Goal: Navigation & Orientation: Understand site structure

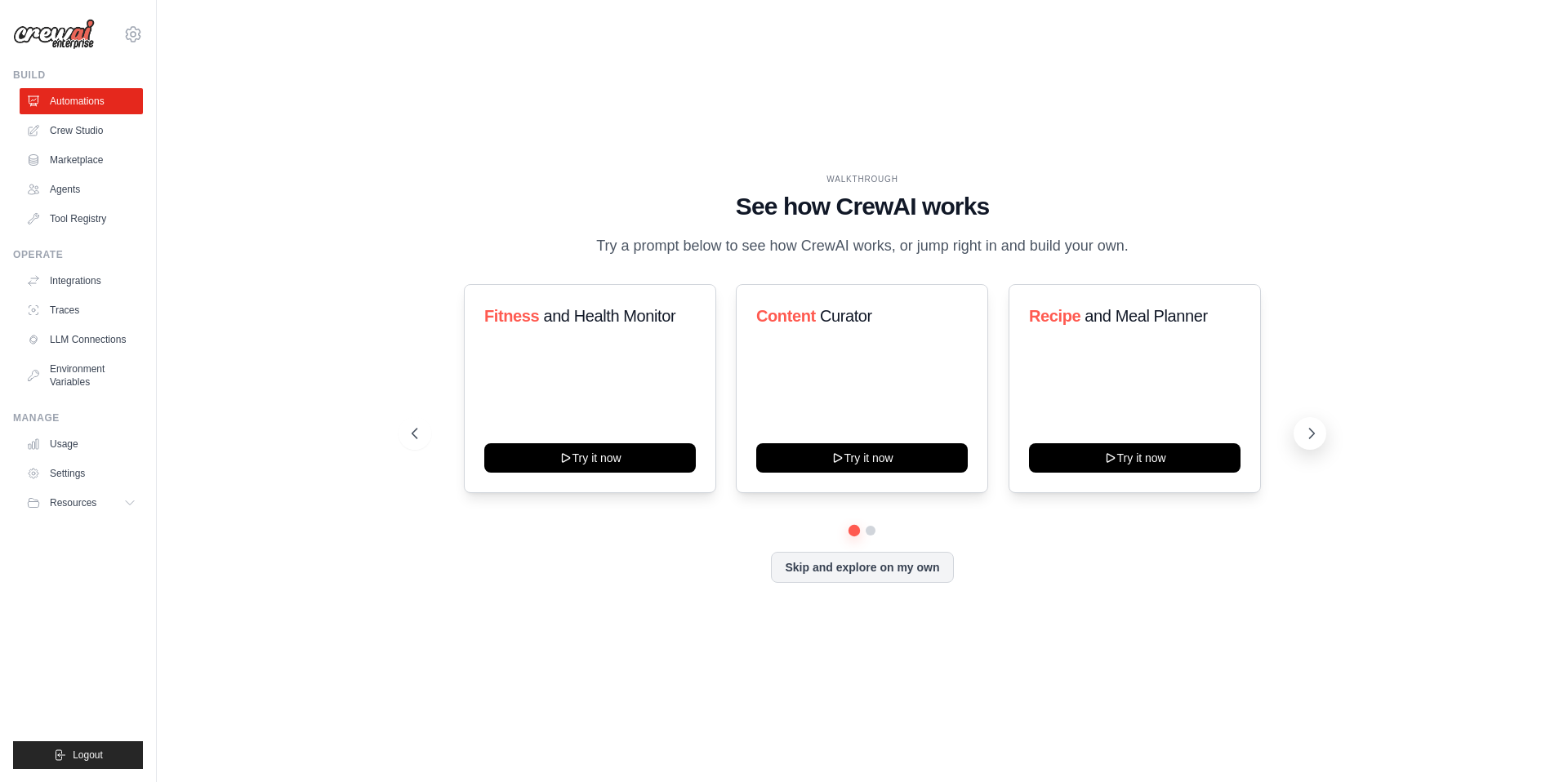
click at [1312, 439] on icon at bounding box center [1311, 433] width 17 height 17
click at [923, 578] on button "Skip and explore on my own" at bounding box center [862, 565] width 182 height 31
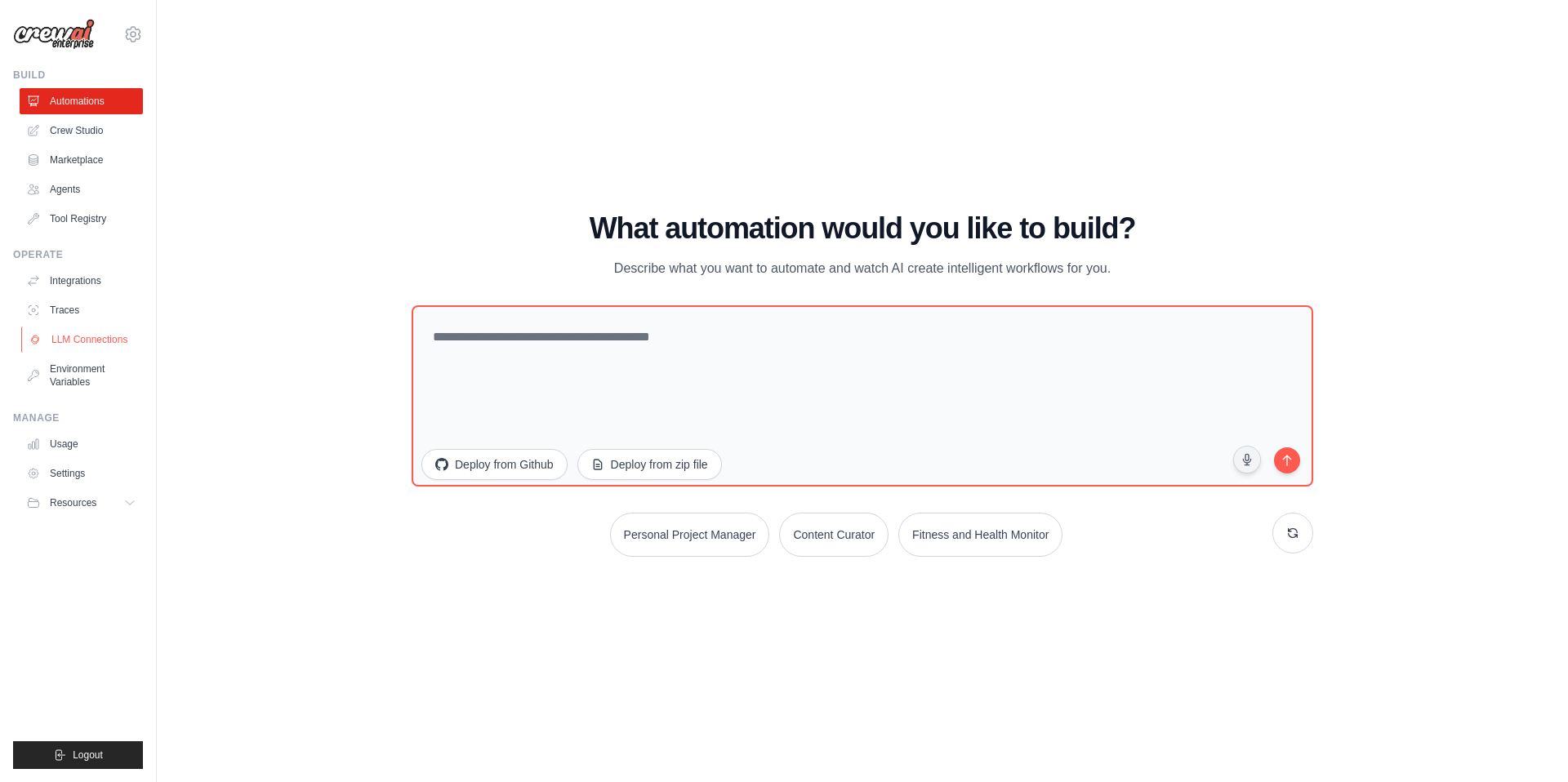
click at [98, 351] on link "LLM Connections" at bounding box center [83, 339] width 123 height 26
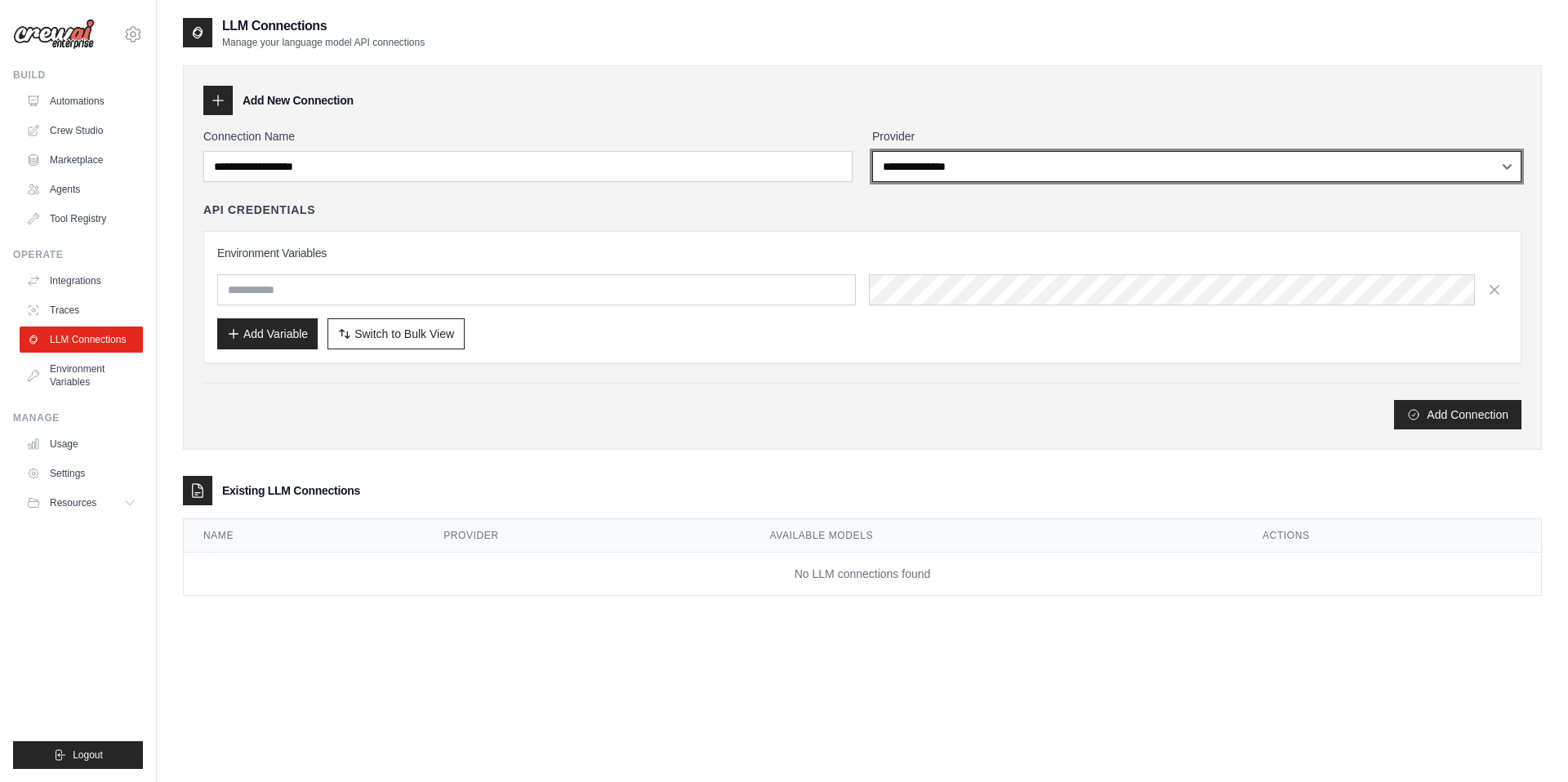
click at [1033, 160] on select "**********" at bounding box center [1196, 166] width 649 height 31
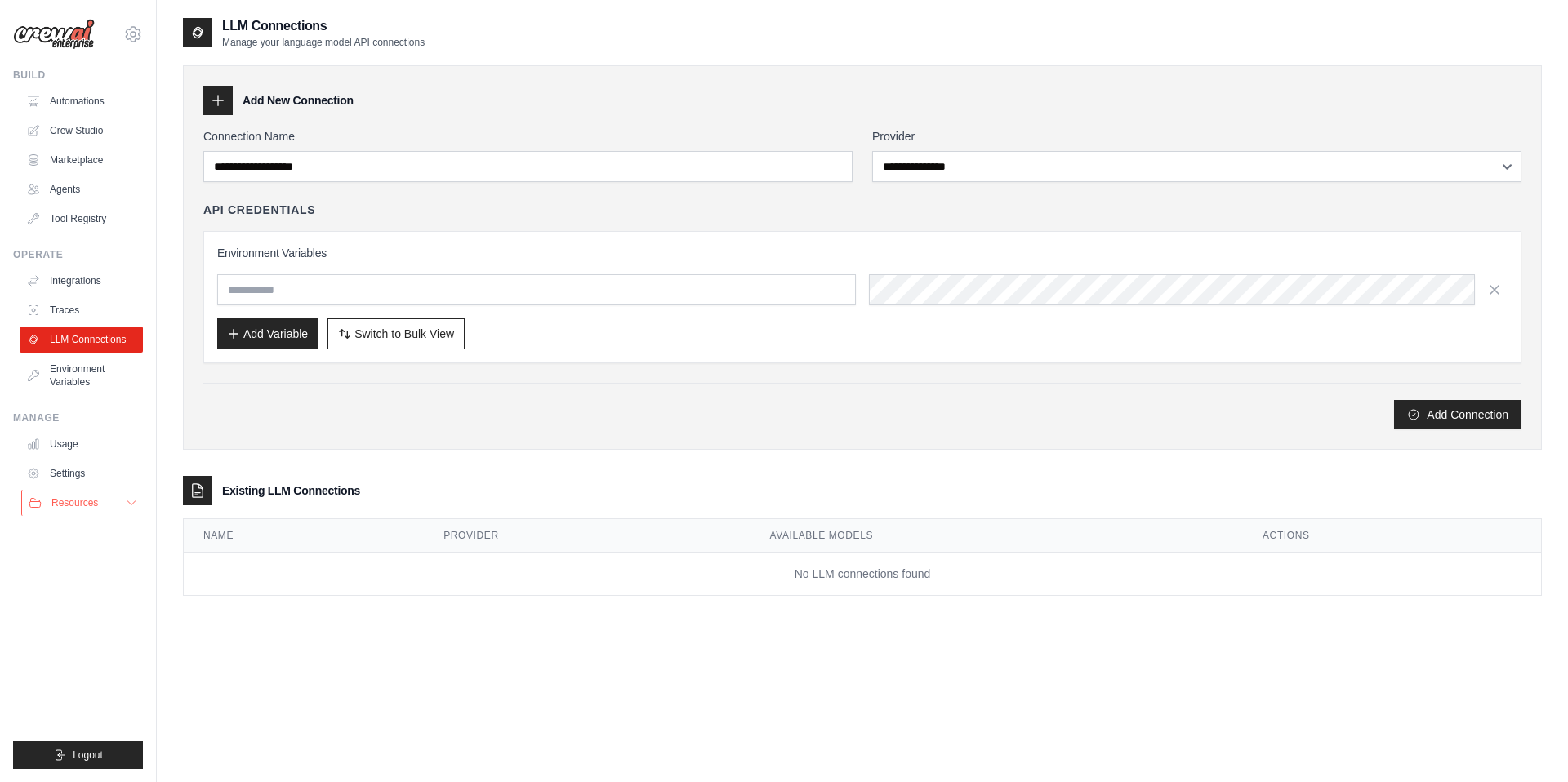
click at [112, 500] on button "Resources" at bounding box center [83, 503] width 123 height 26
click at [120, 306] on link "Traces" at bounding box center [83, 310] width 123 height 26
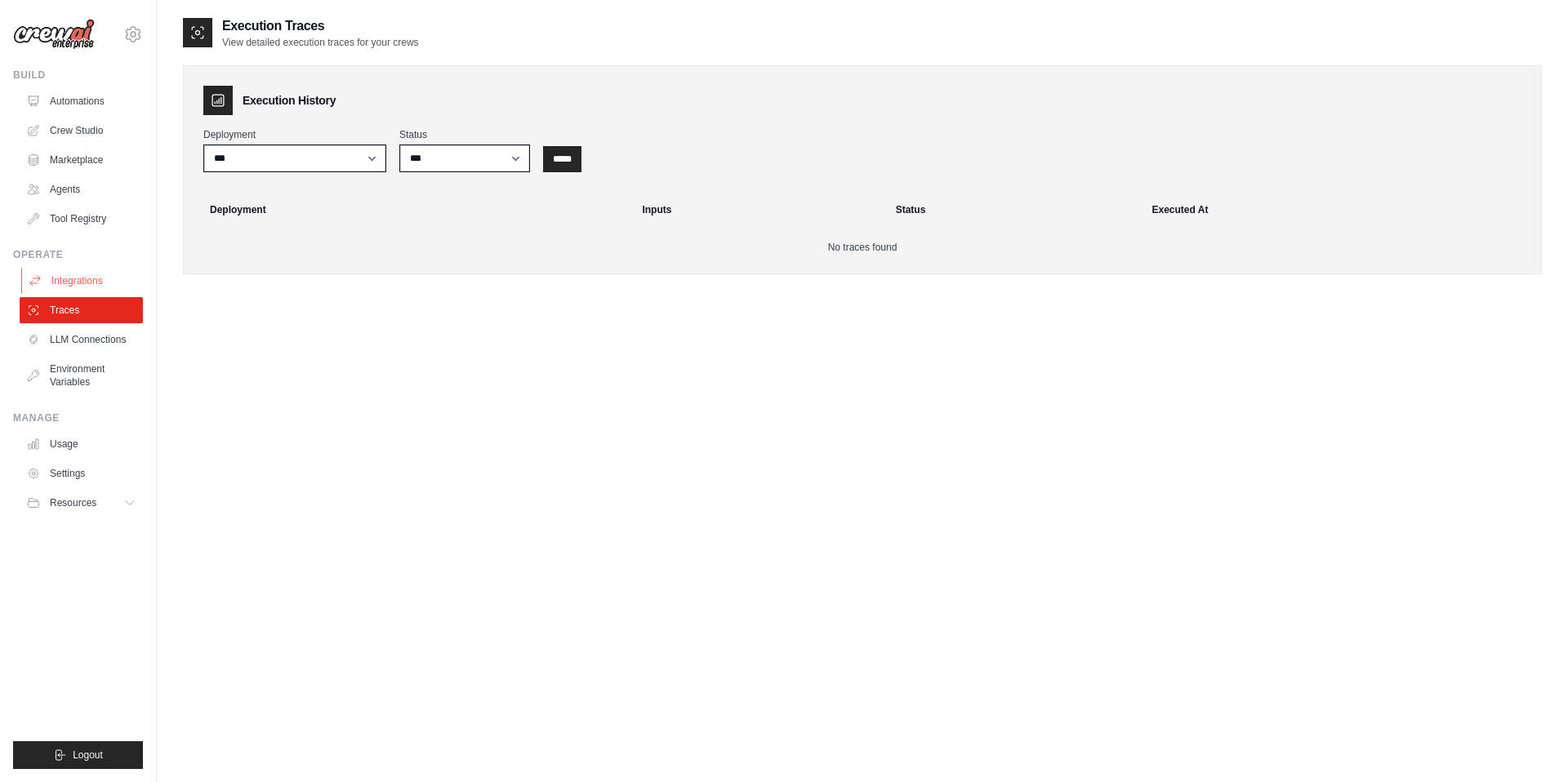
click at [115, 268] on link "Integrations" at bounding box center [83, 281] width 123 height 26
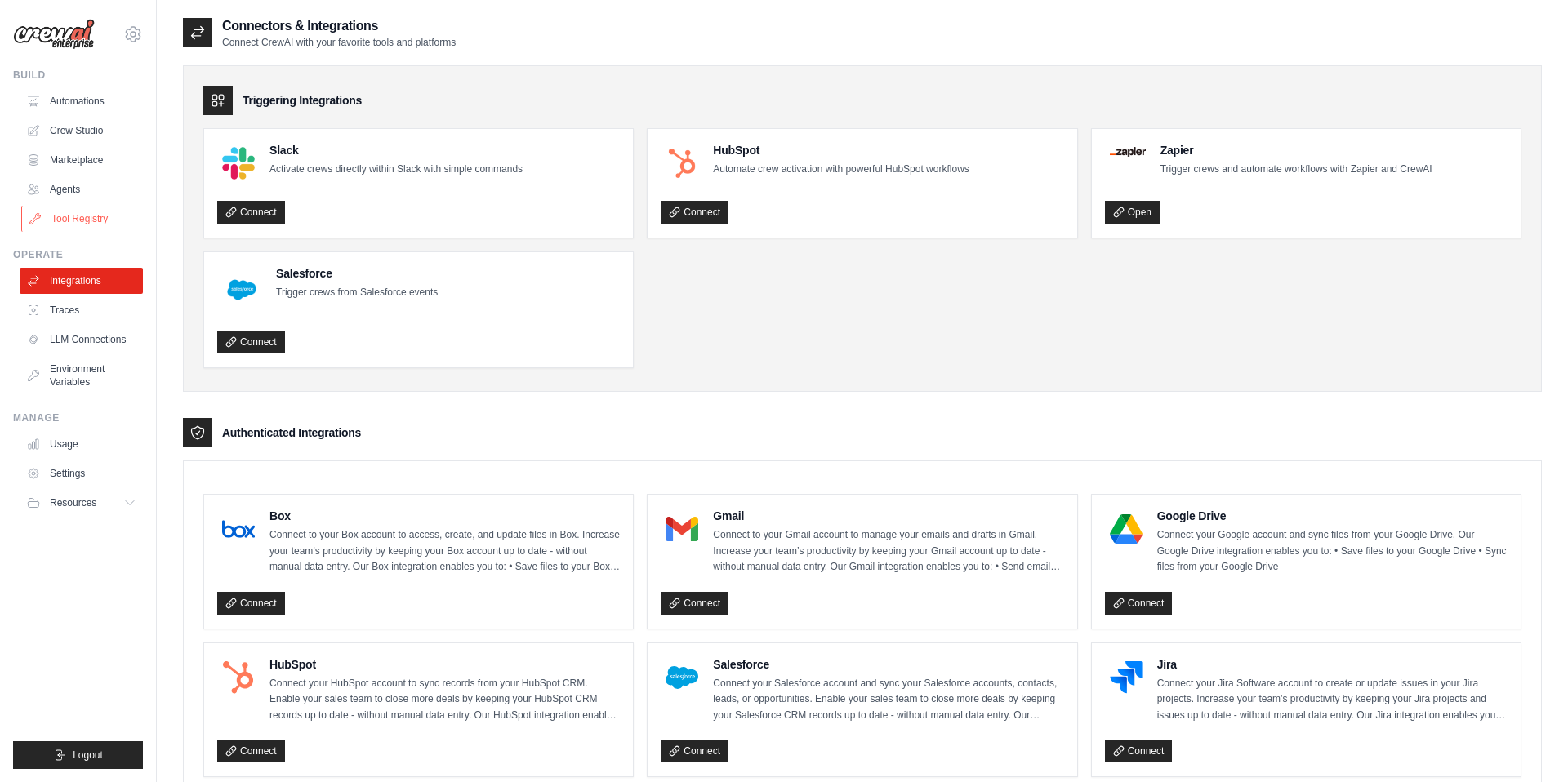
click at [107, 228] on link "Tool Registry" at bounding box center [83, 219] width 123 height 26
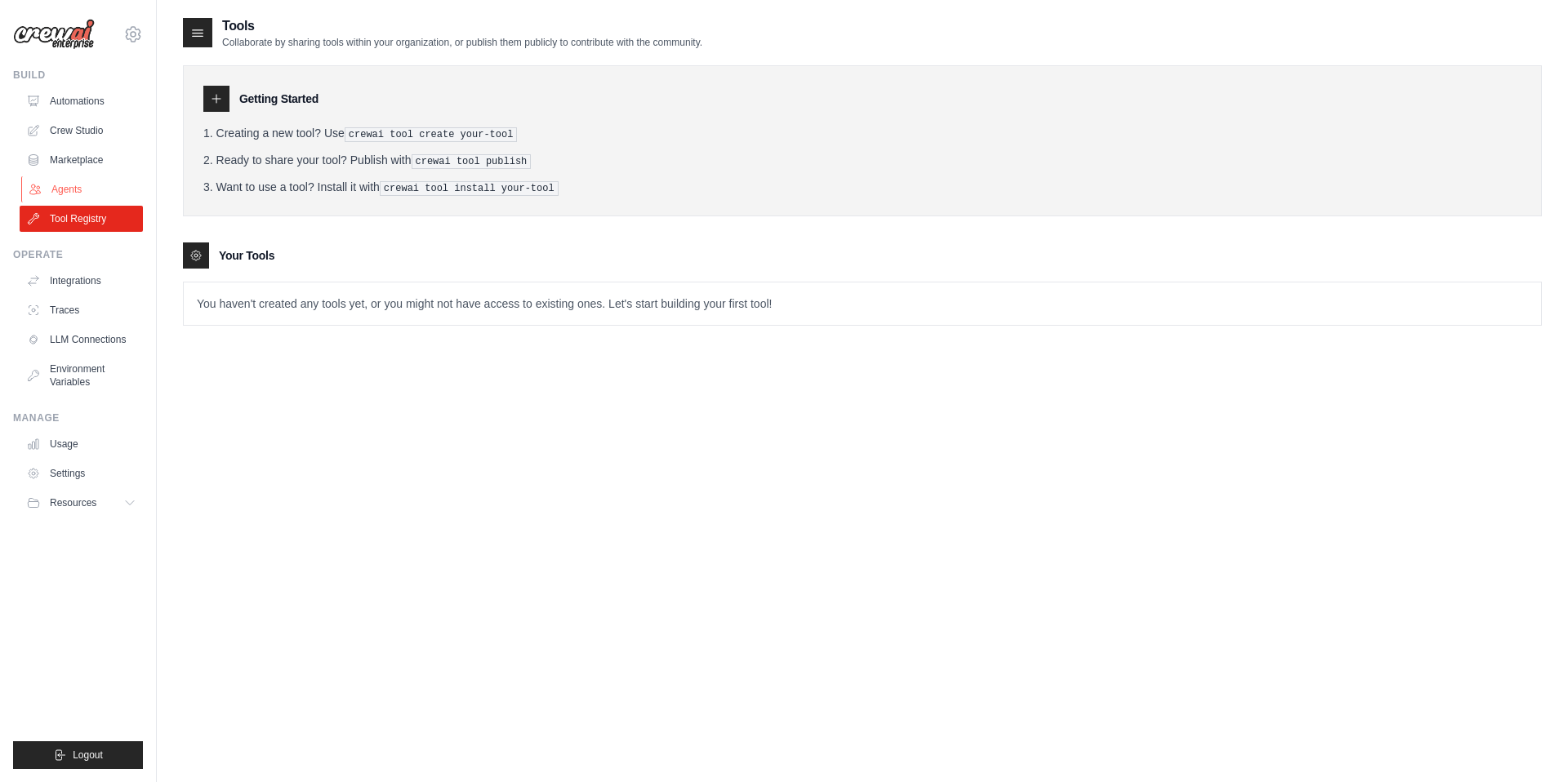
click at [96, 200] on link "Agents" at bounding box center [83, 189] width 123 height 26
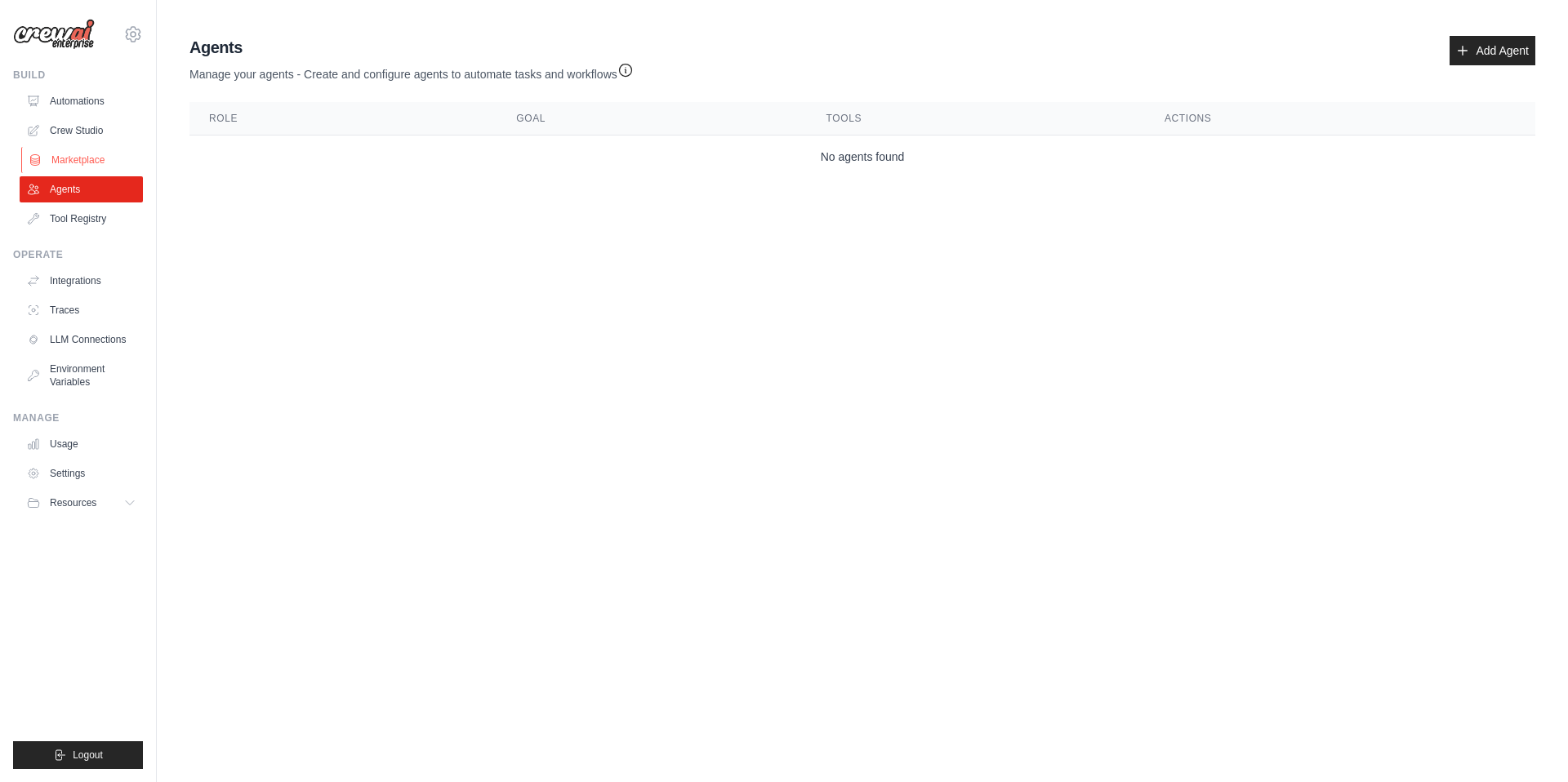
click at [84, 164] on link "Marketplace" at bounding box center [83, 160] width 123 height 26
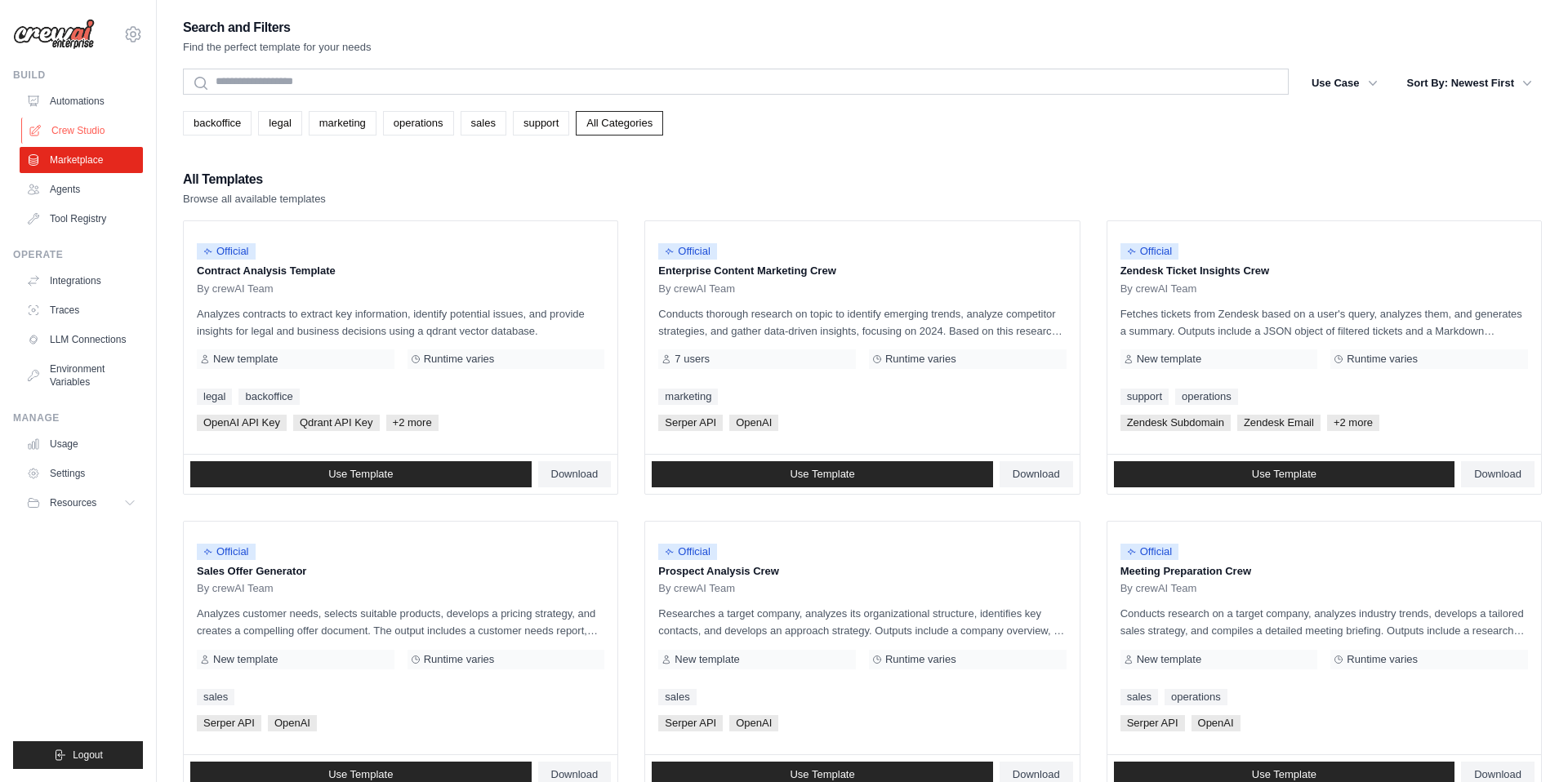
click at [83, 138] on link "Crew Studio" at bounding box center [83, 130] width 123 height 26
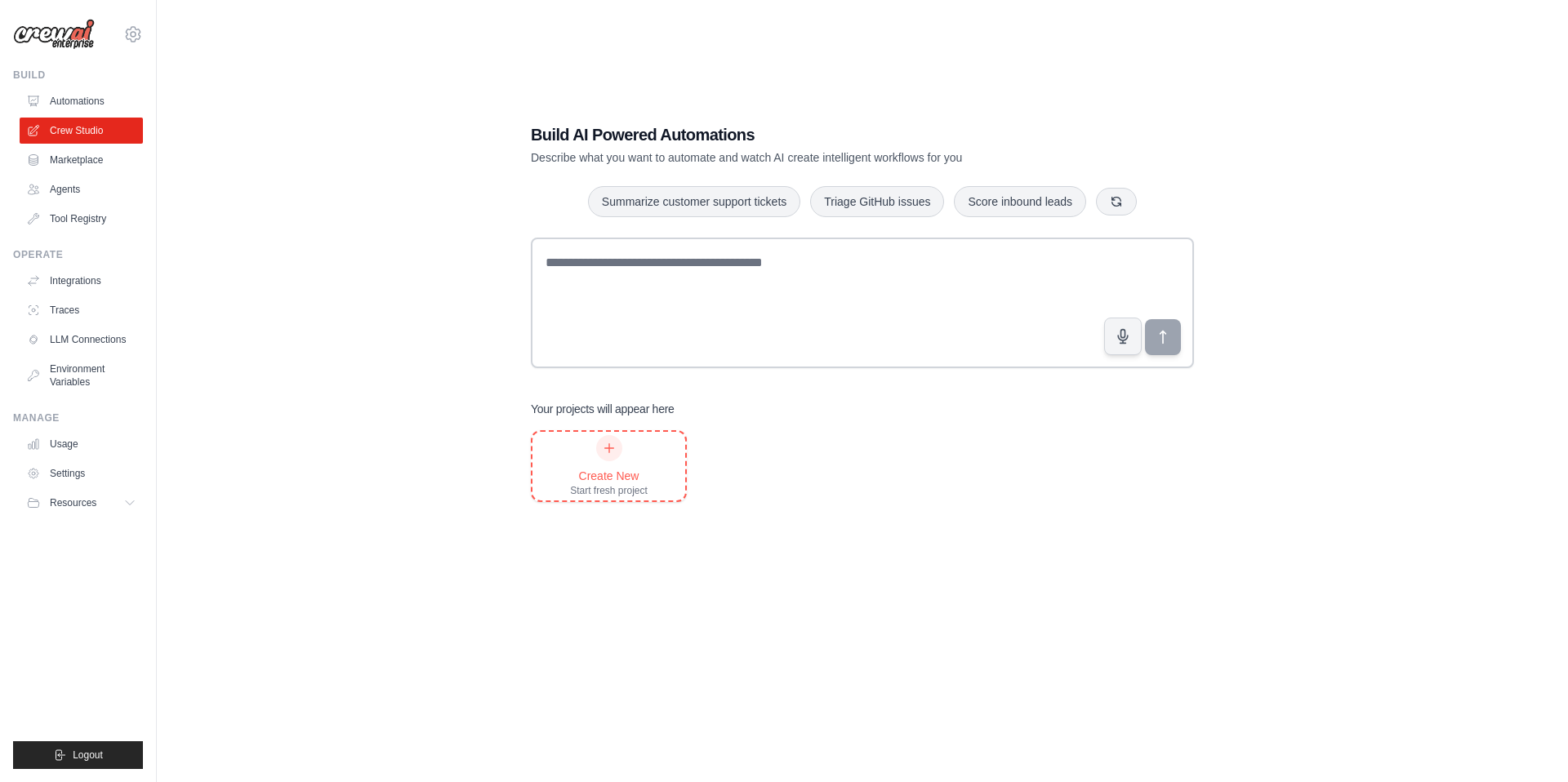
click at [606, 457] on div at bounding box center [608, 448] width 26 height 26
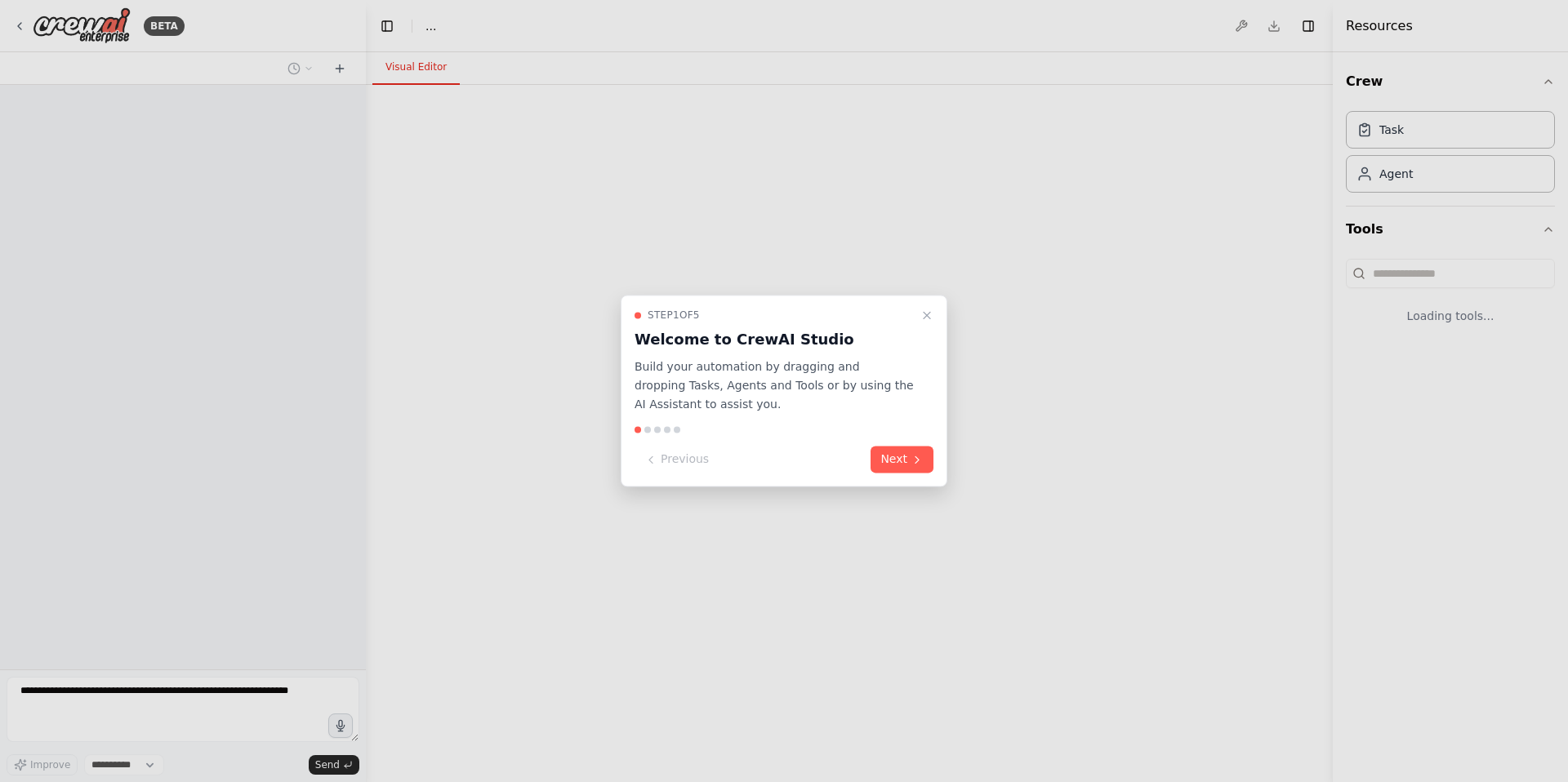
select select "****"
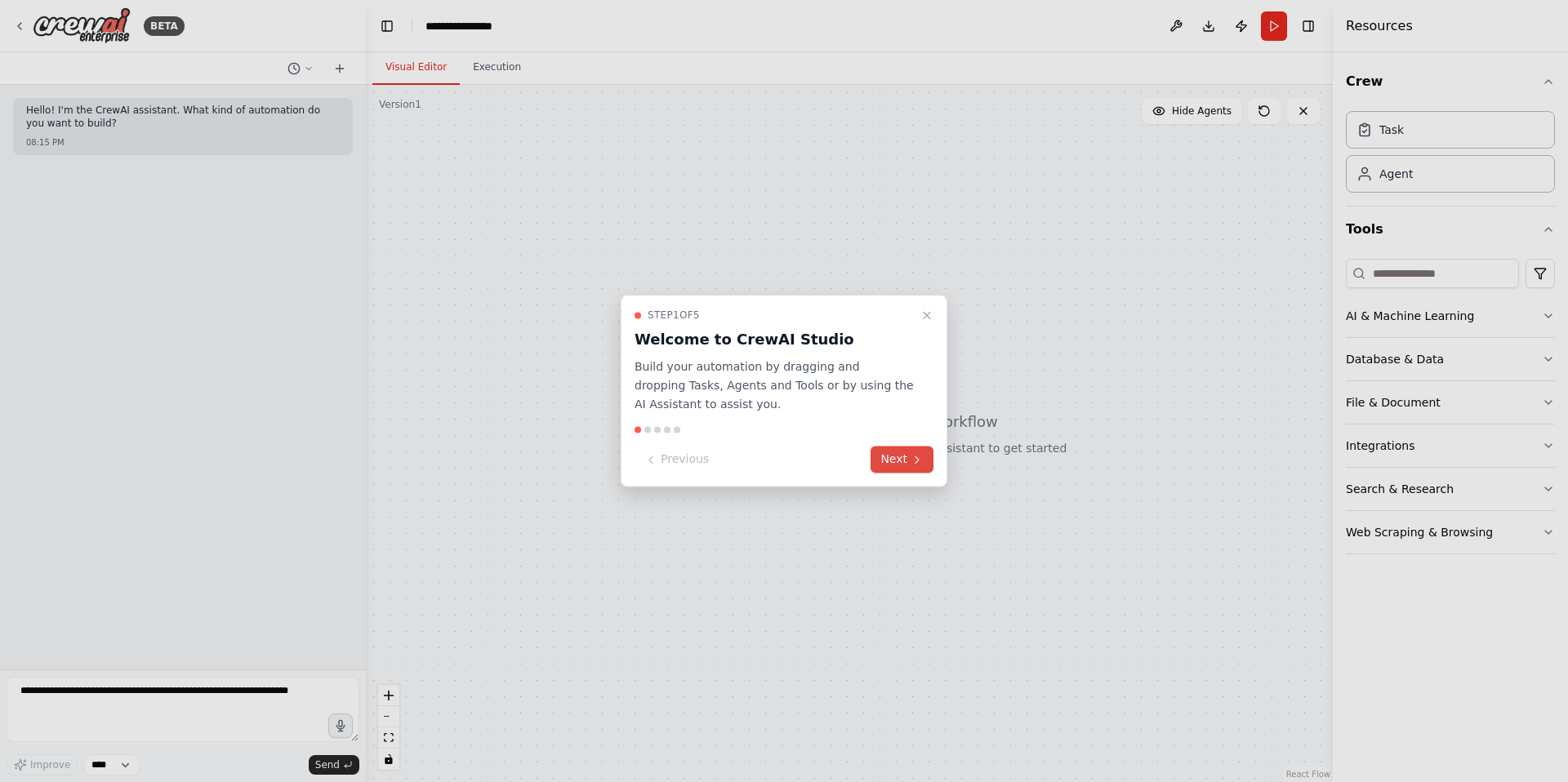
click at [891, 467] on button "Next" at bounding box center [902, 460] width 63 height 27
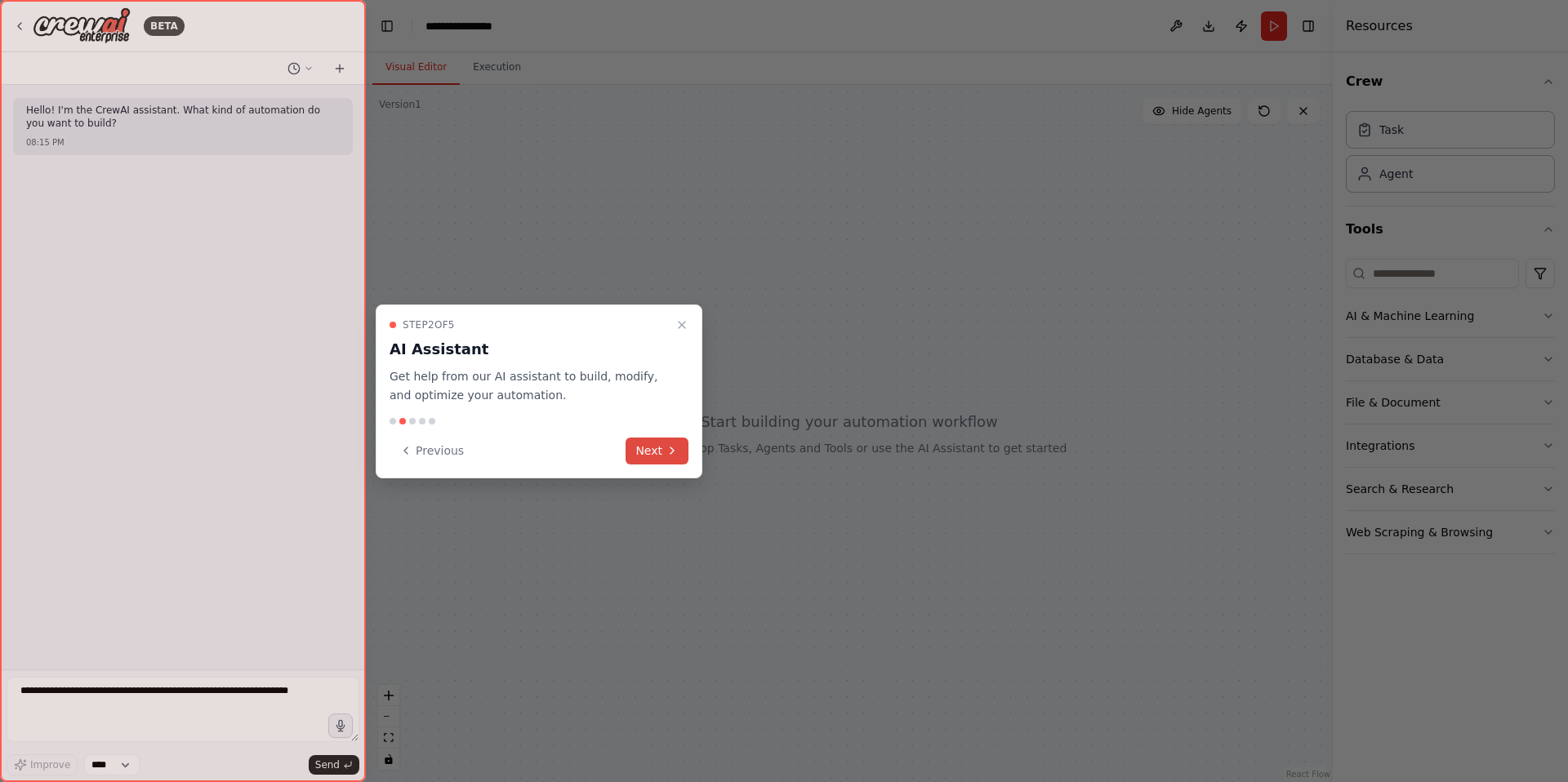
click at [662, 444] on button "Next" at bounding box center [657, 451] width 63 height 27
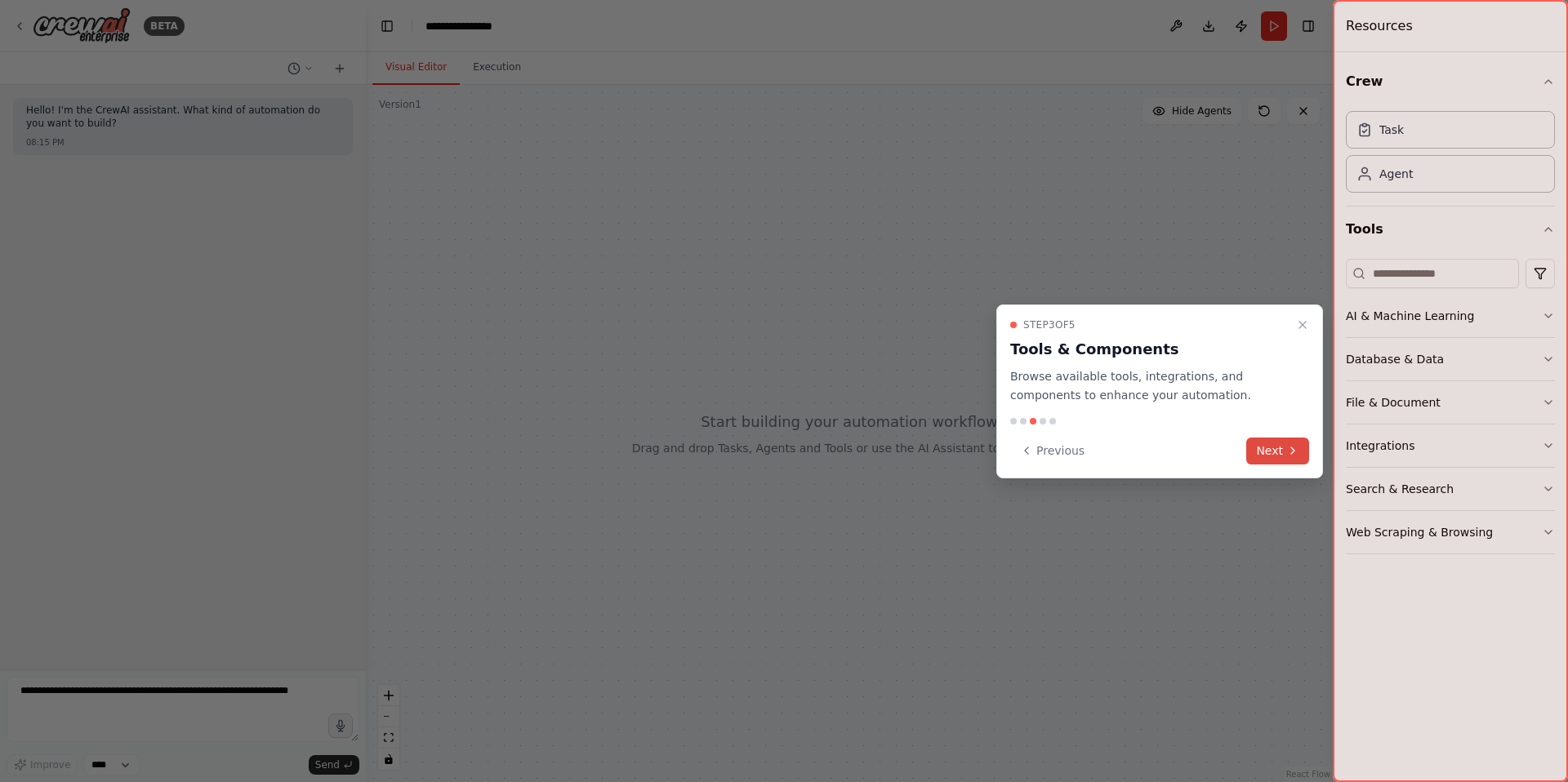
click at [1278, 458] on button "Next" at bounding box center [1277, 451] width 63 height 27
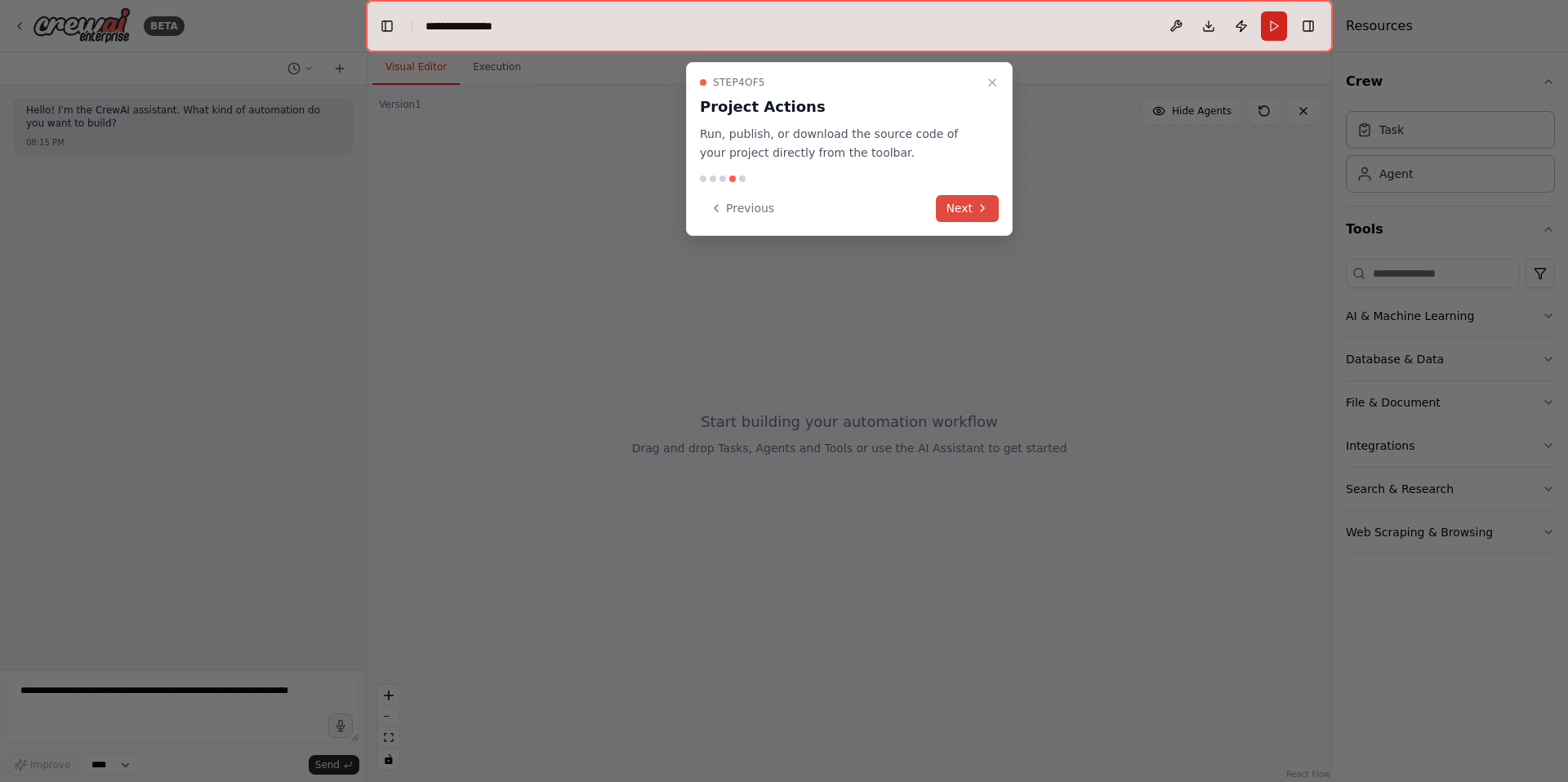
click at [986, 206] on icon at bounding box center [981, 207] width 13 height 13
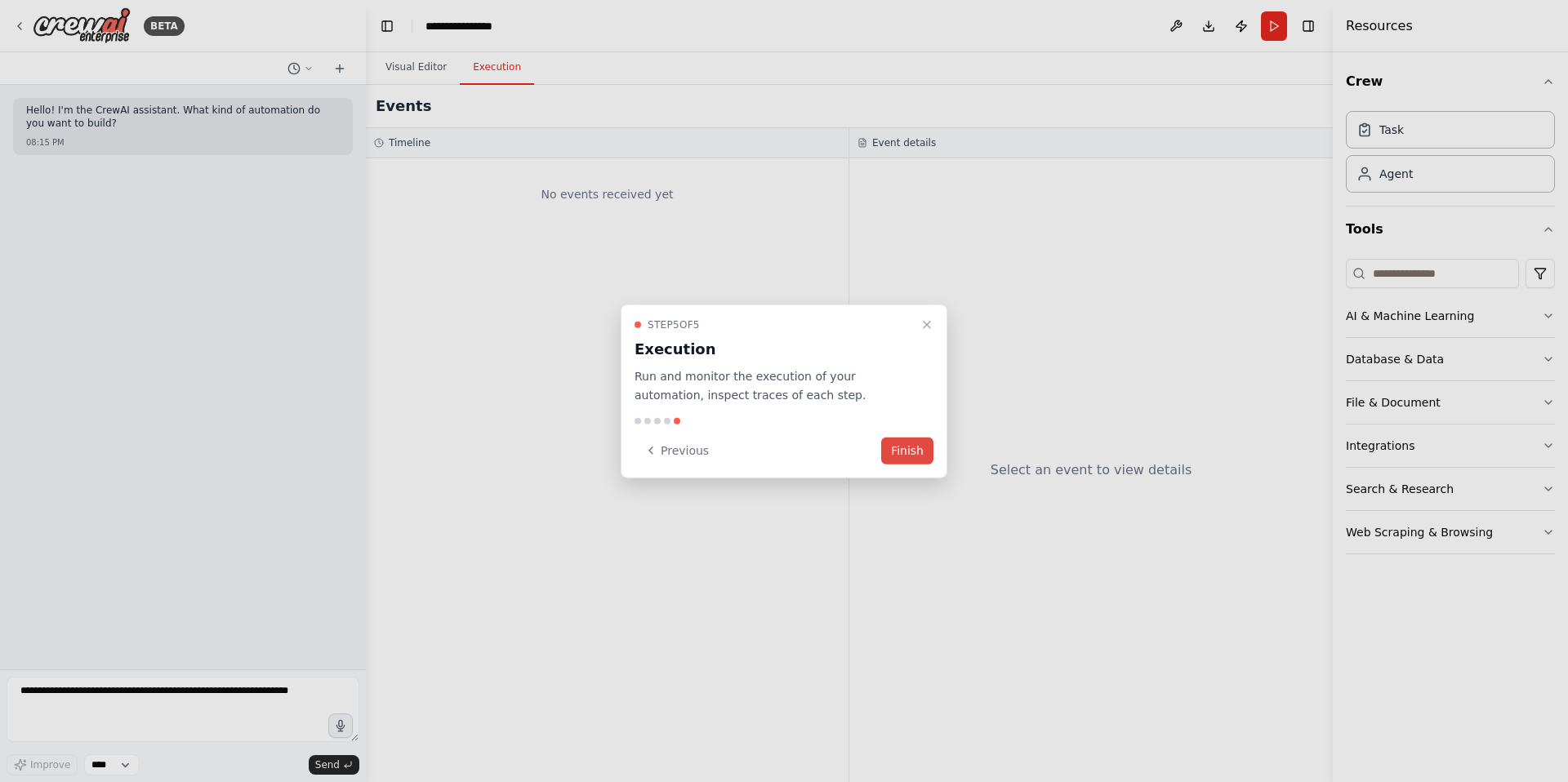
click at [901, 446] on button "Finish" at bounding box center [906, 450] width 52 height 27
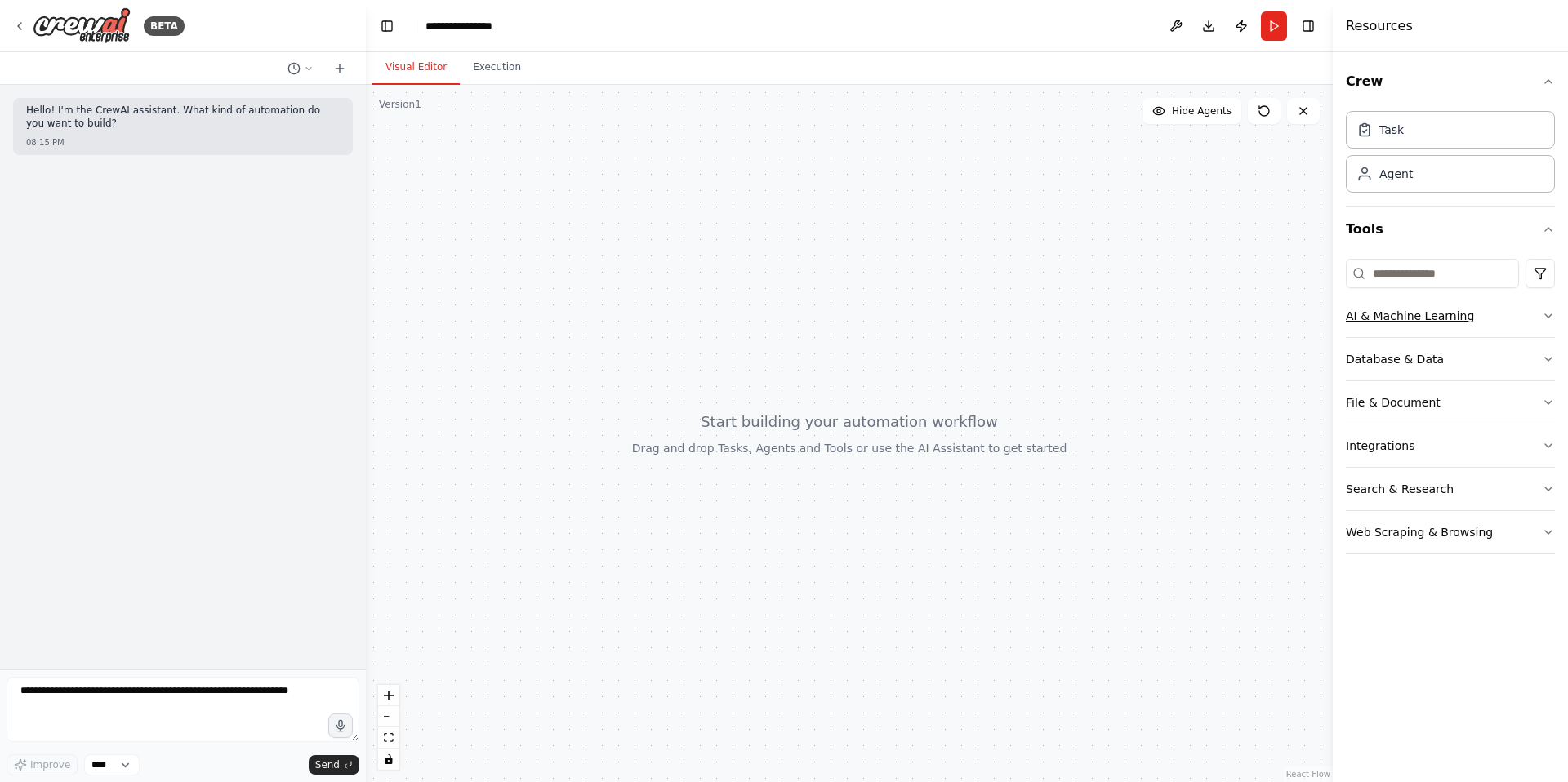
click at [1506, 305] on button "AI & Machine Learning" at bounding box center [1450, 316] width 209 height 42
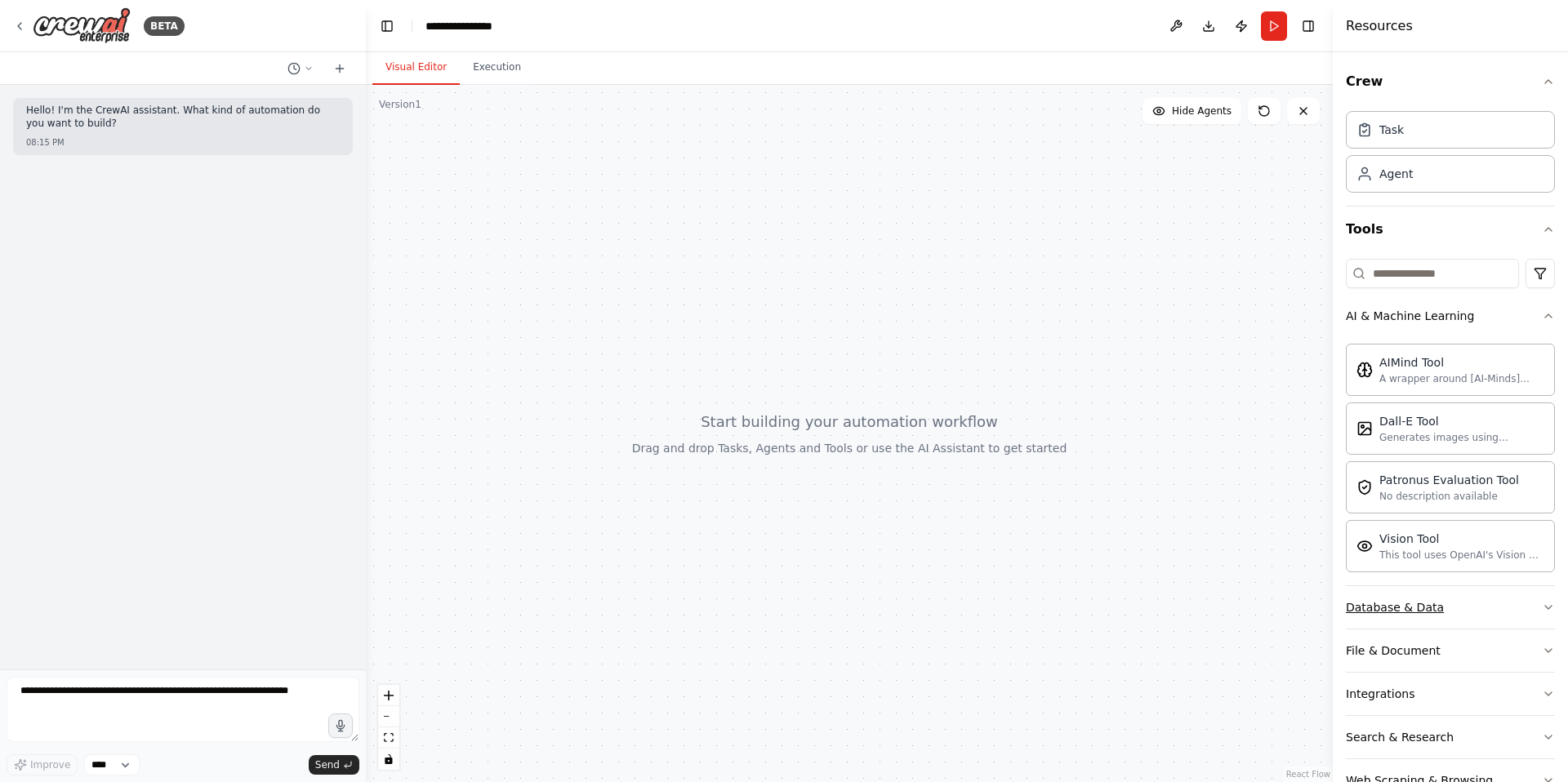
click at [1434, 602] on div "Database & Data" at bounding box center [1393, 607] width 98 height 17
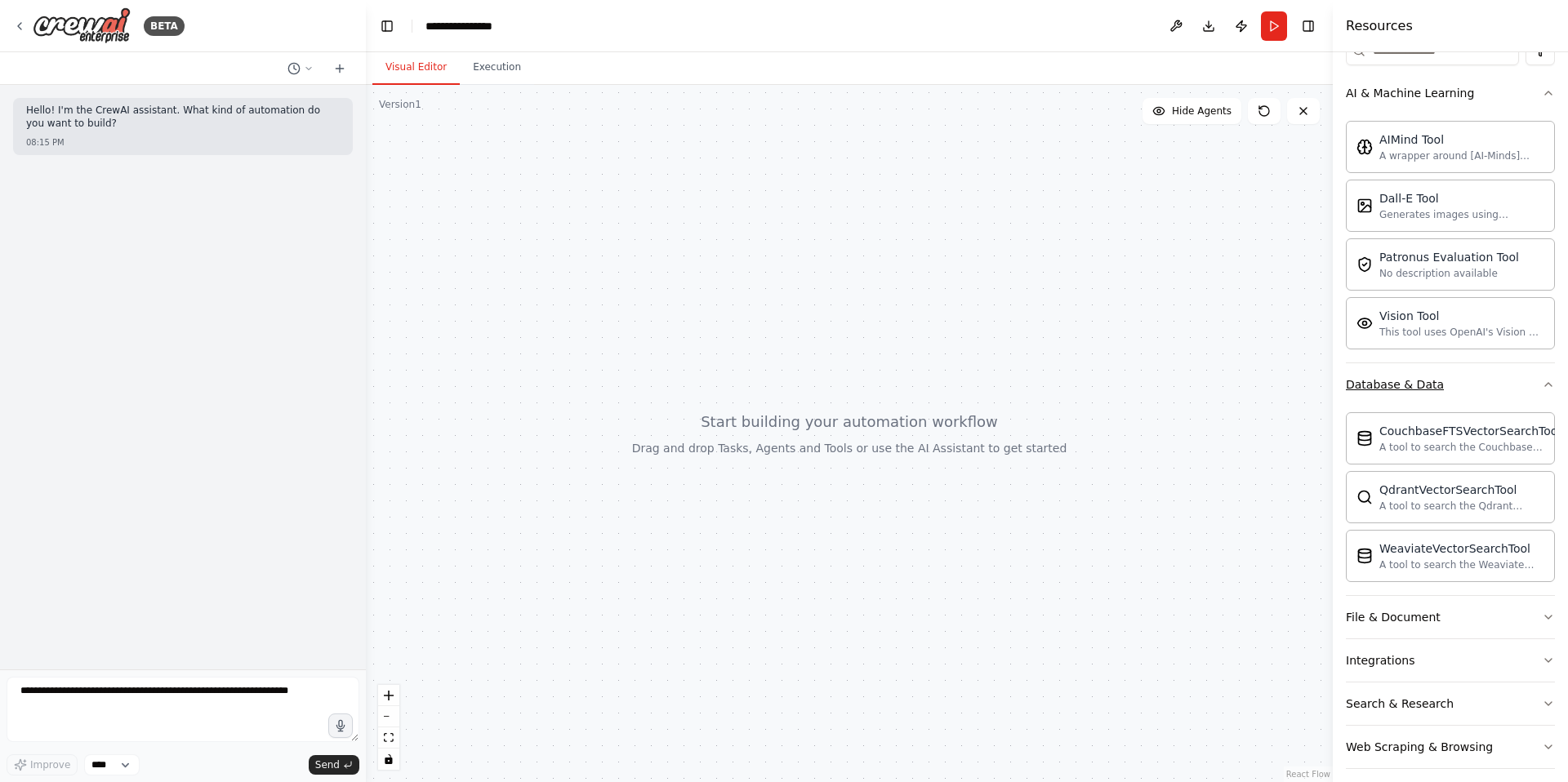
scroll to position [236, 0]
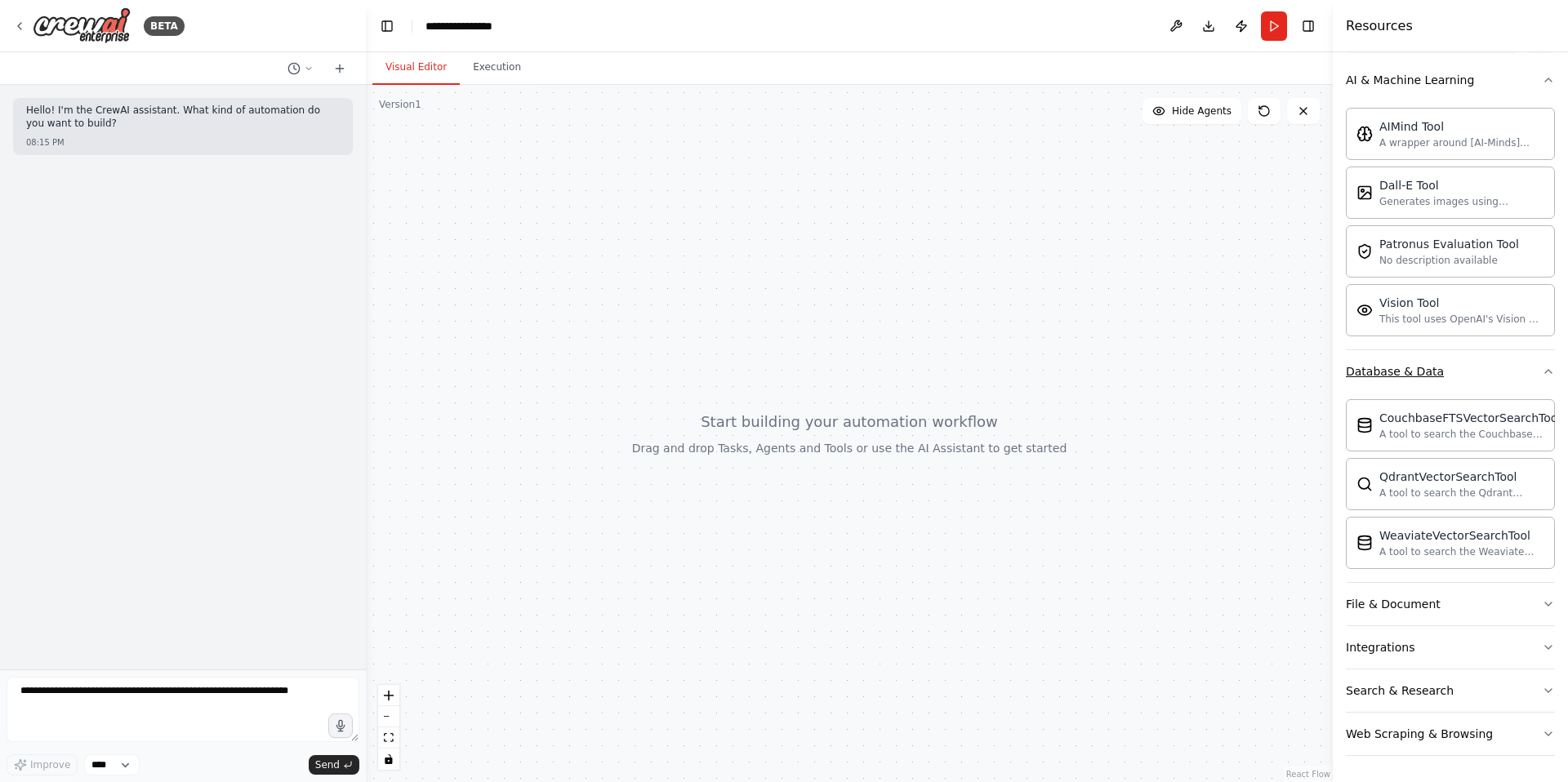
click at [1434, 600] on div "File & Document" at bounding box center [1392, 604] width 95 height 17
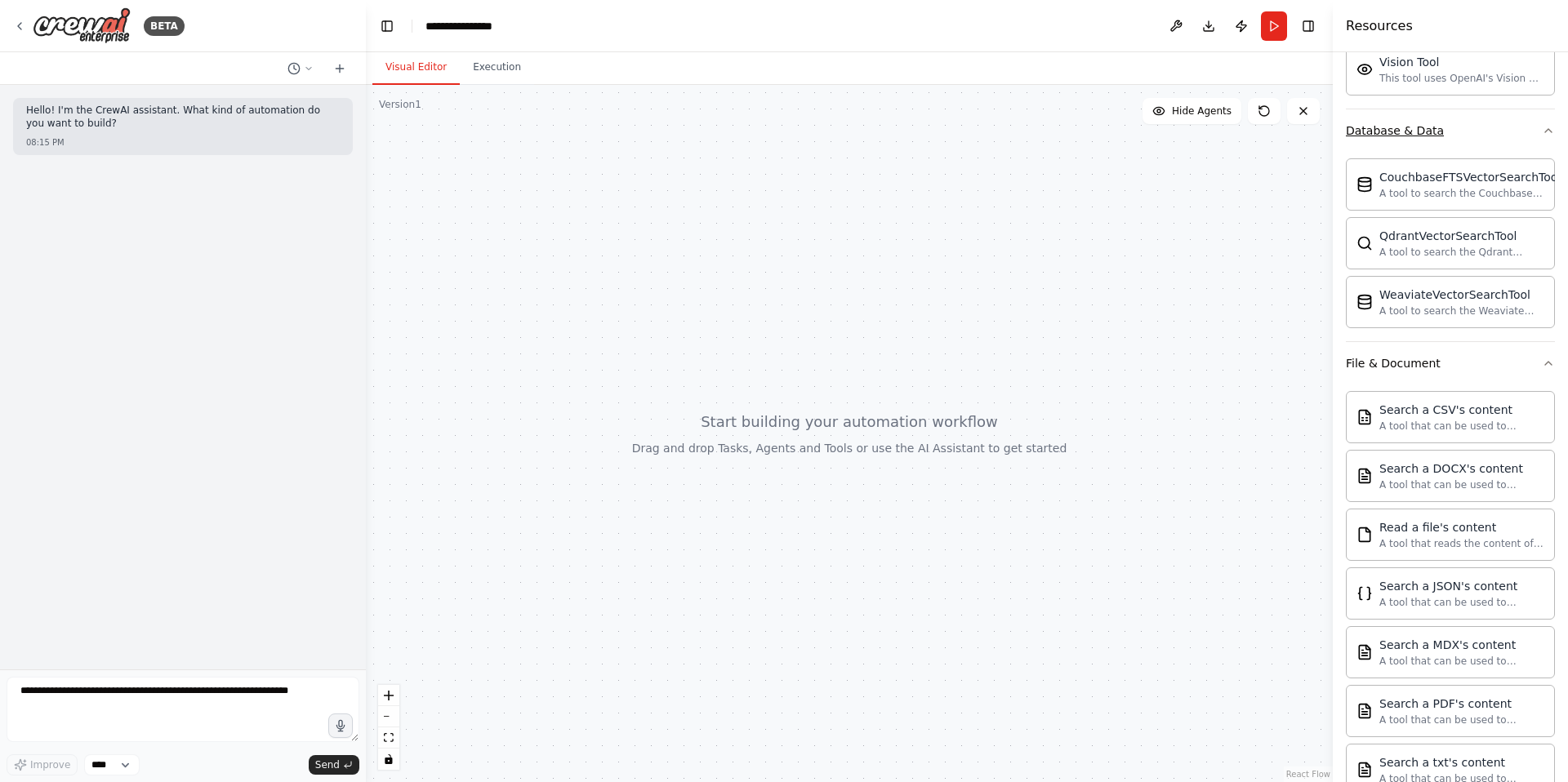
scroll to position [719, 0]
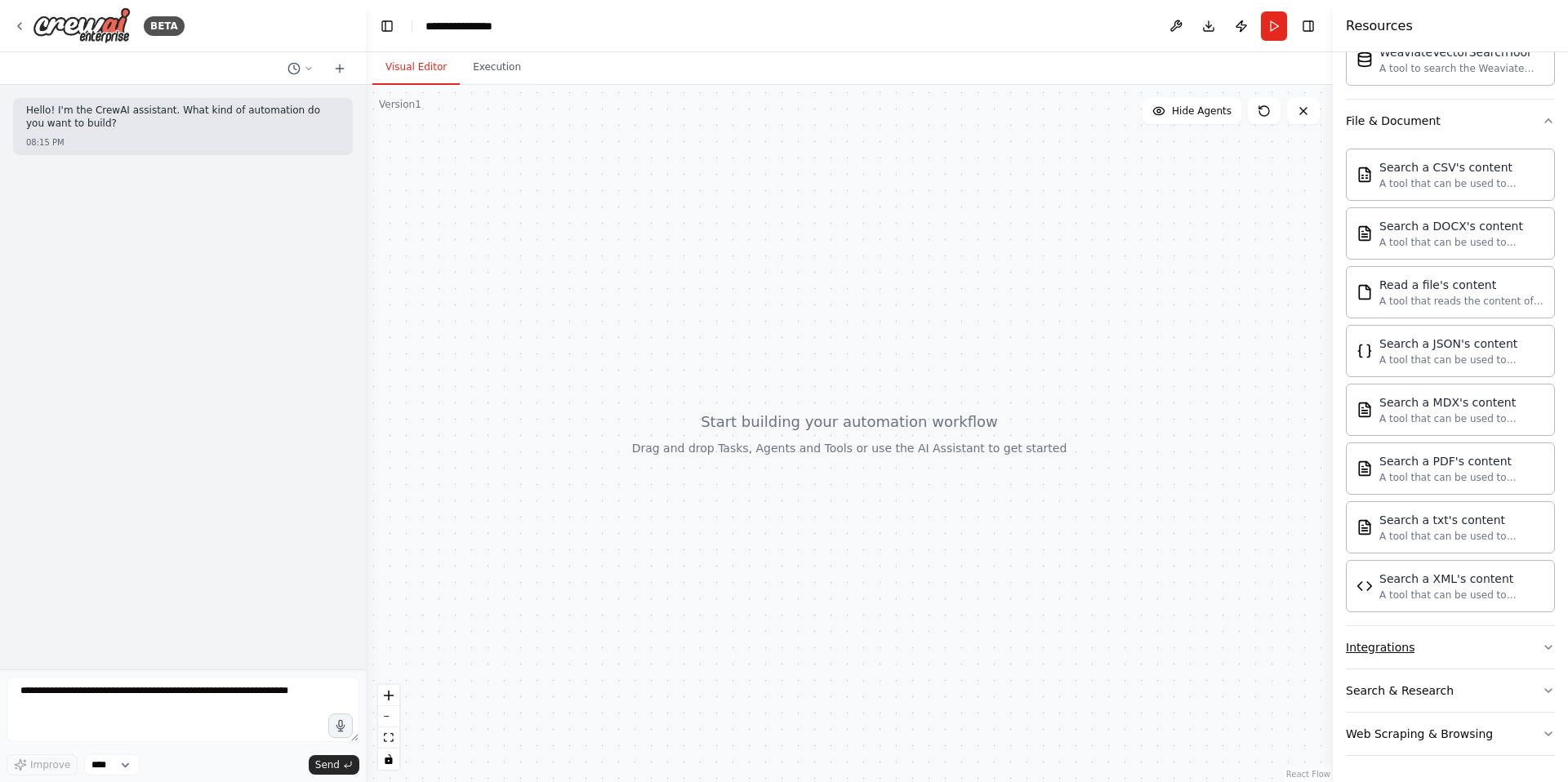
click at [1442, 653] on button "Integrations" at bounding box center [1450, 647] width 209 height 42
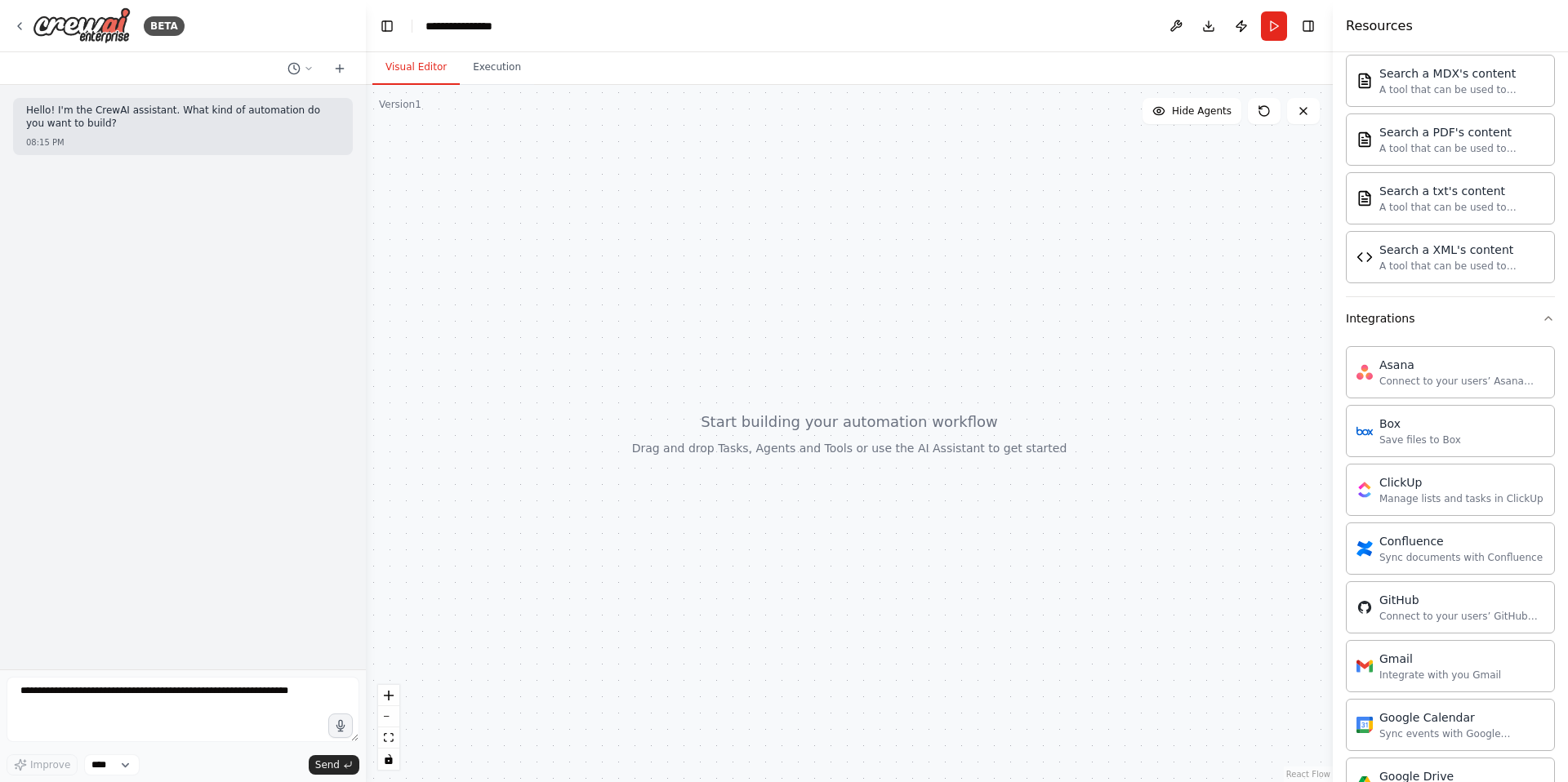
scroll to position [1966, 0]
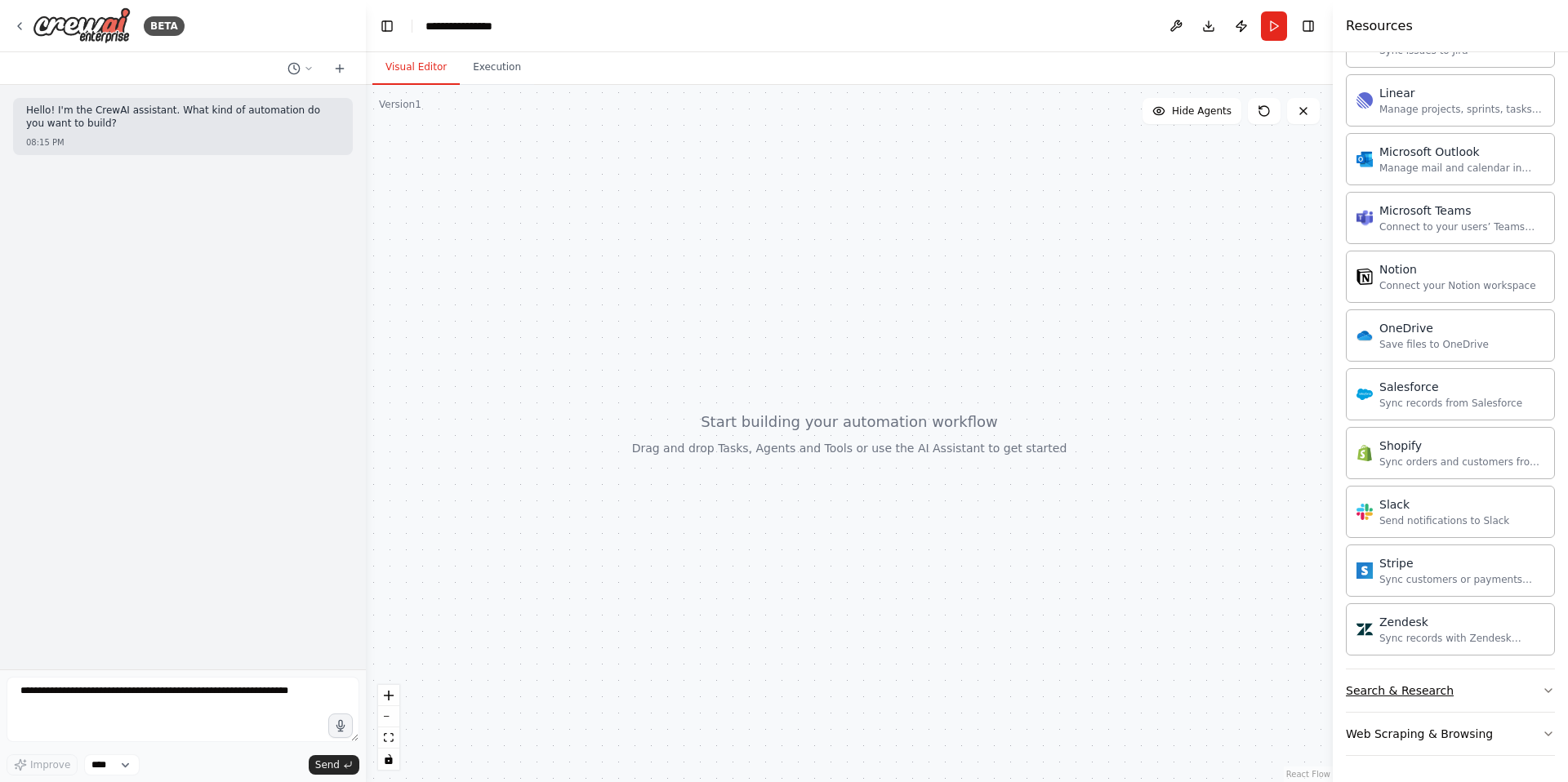
click at [1449, 696] on button "Search & Research" at bounding box center [1450, 690] width 209 height 42
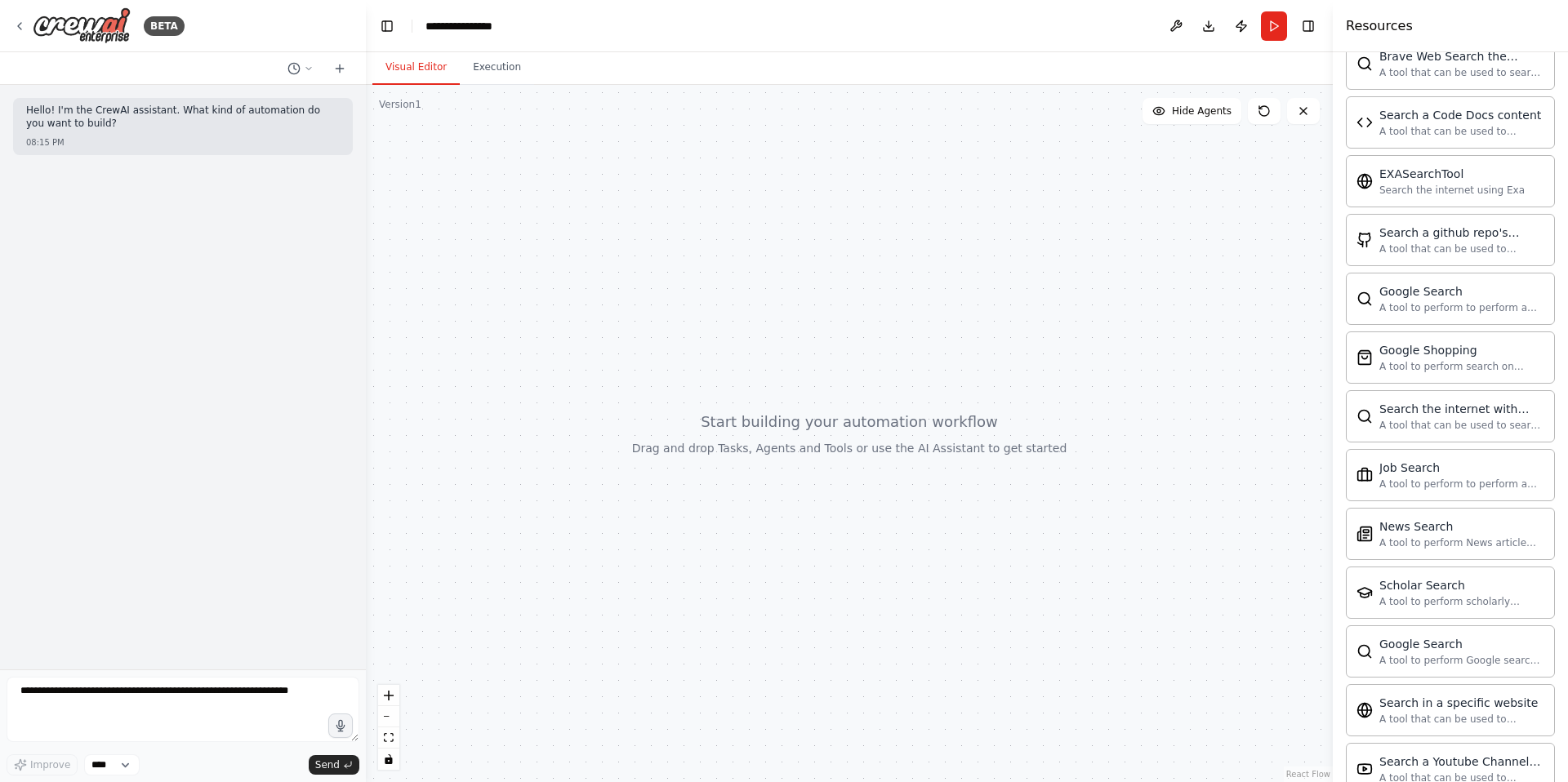
scroll to position [2803, 0]
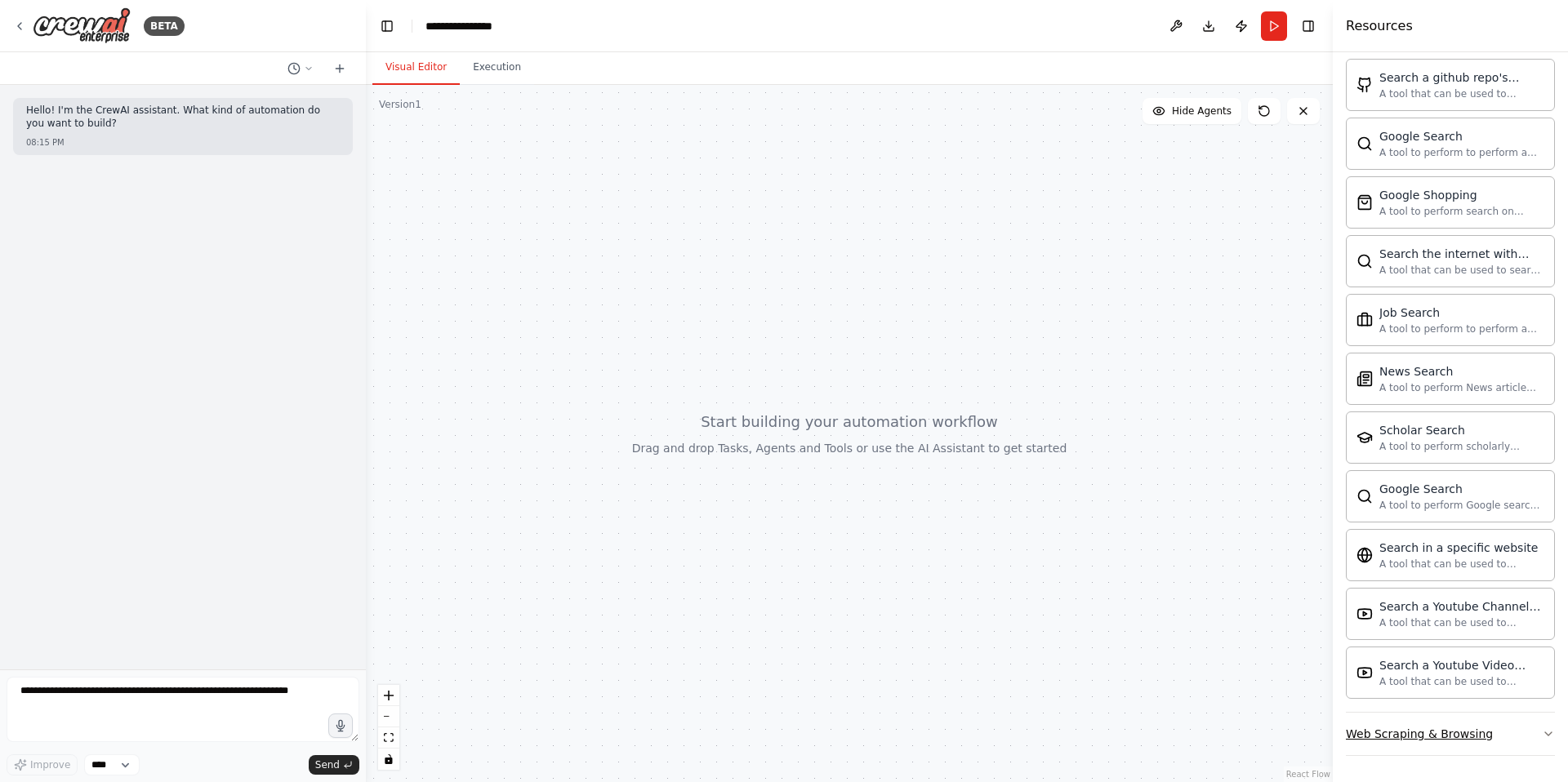
click at [1512, 729] on button "Web Scraping & Browsing" at bounding box center [1450, 734] width 209 height 42
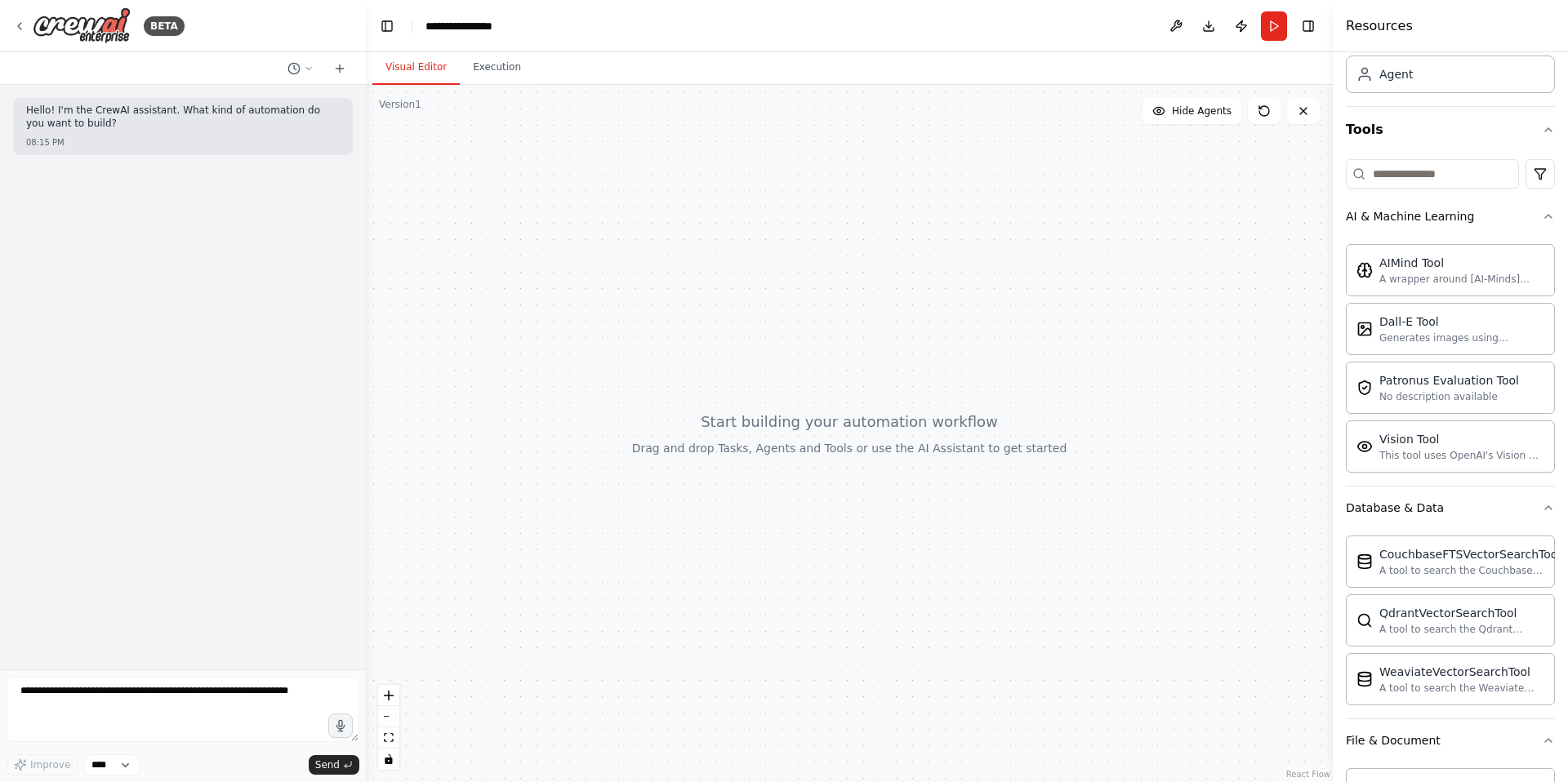
scroll to position [0, 0]
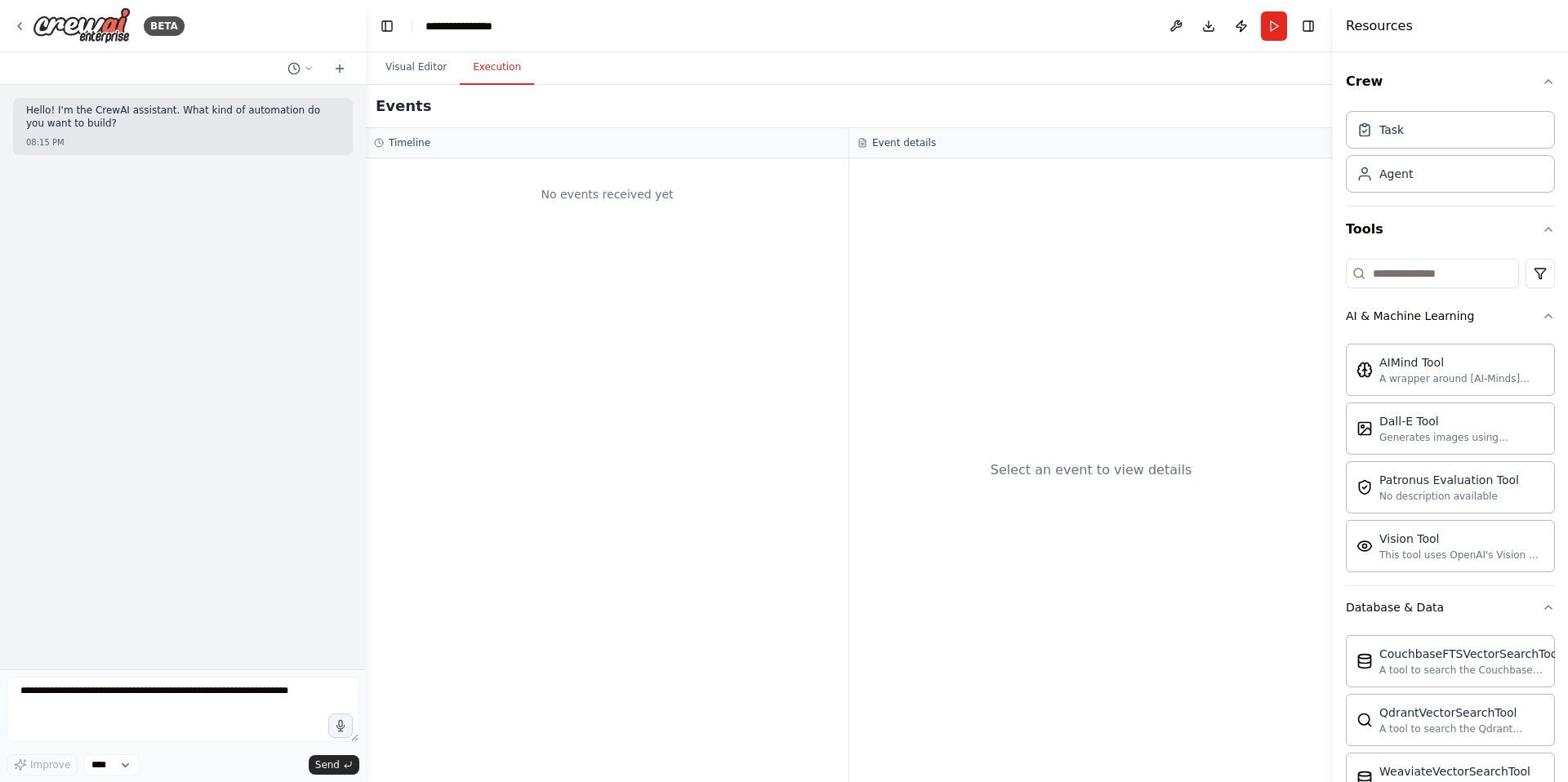
click at [506, 68] on button "Execution" at bounding box center [496, 67] width 74 height 35
click at [605, 167] on div "No events received yet" at bounding box center [606, 194] width 466 height 55
click at [19, 34] on div "BETA" at bounding box center [99, 25] width 172 height 36
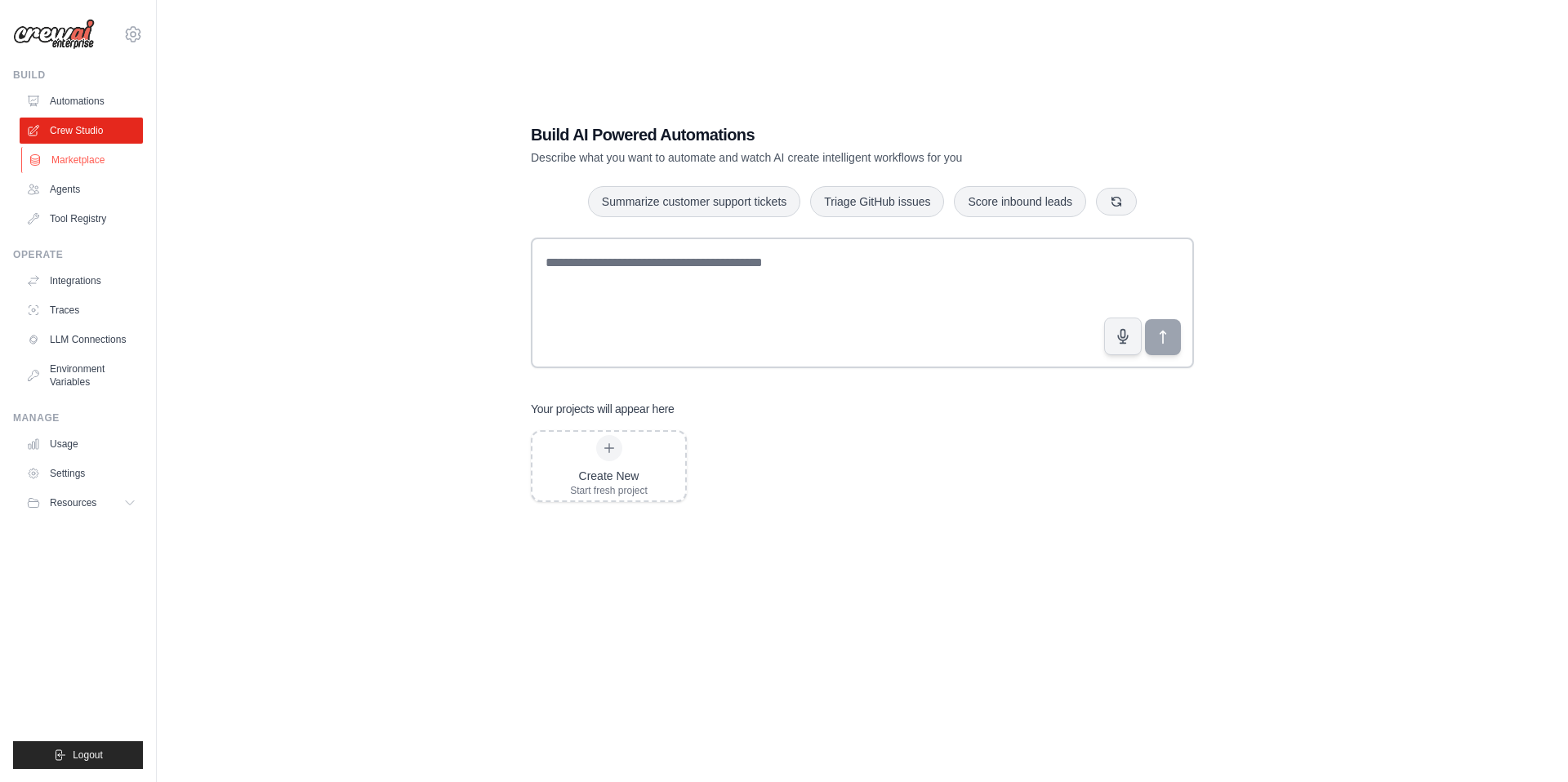
click at [66, 173] on link "Marketplace" at bounding box center [83, 160] width 123 height 26
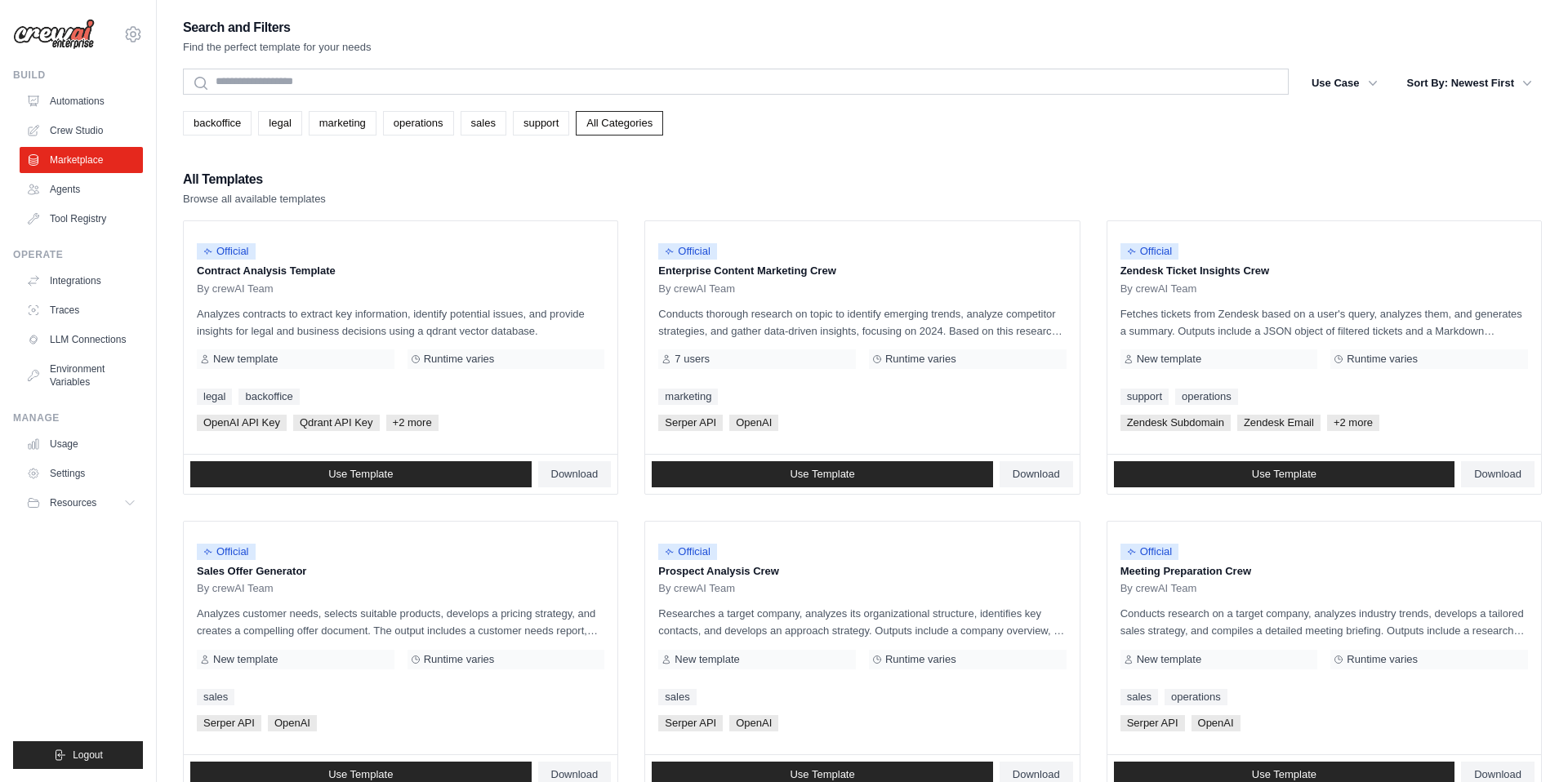
click at [74, 204] on ul "Automations Crew Studio Marketplace Agents Tool Registry" at bounding box center [81, 160] width 123 height 144
click at [67, 182] on link "Agents" at bounding box center [83, 189] width 123 height 26
